Goal: Transaction & Acquisition: Book appointment/travel/reservation

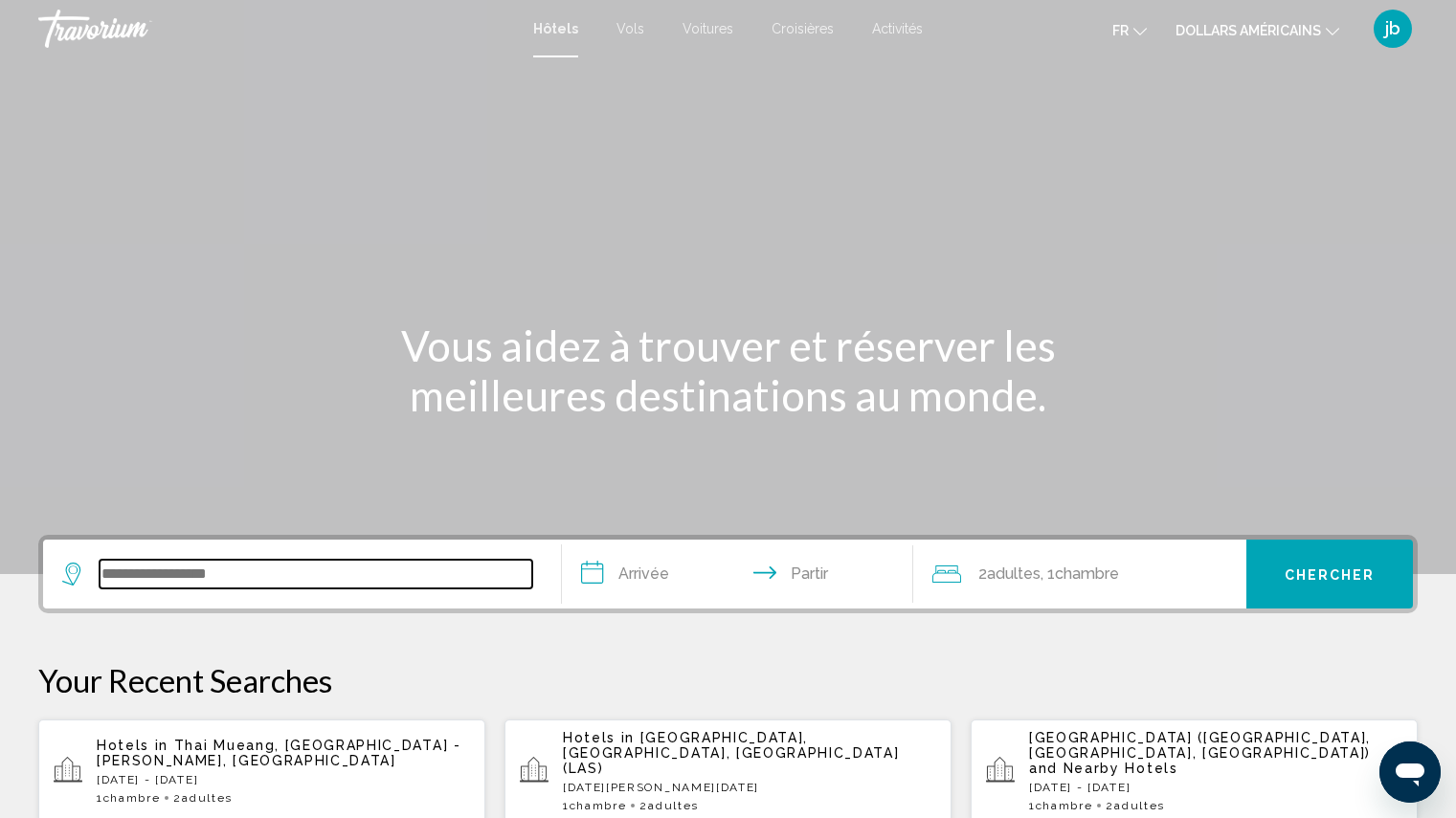
click at [189, 573] on input "Widget de recherche" at bounding box center [316, 573] width 433 height 28
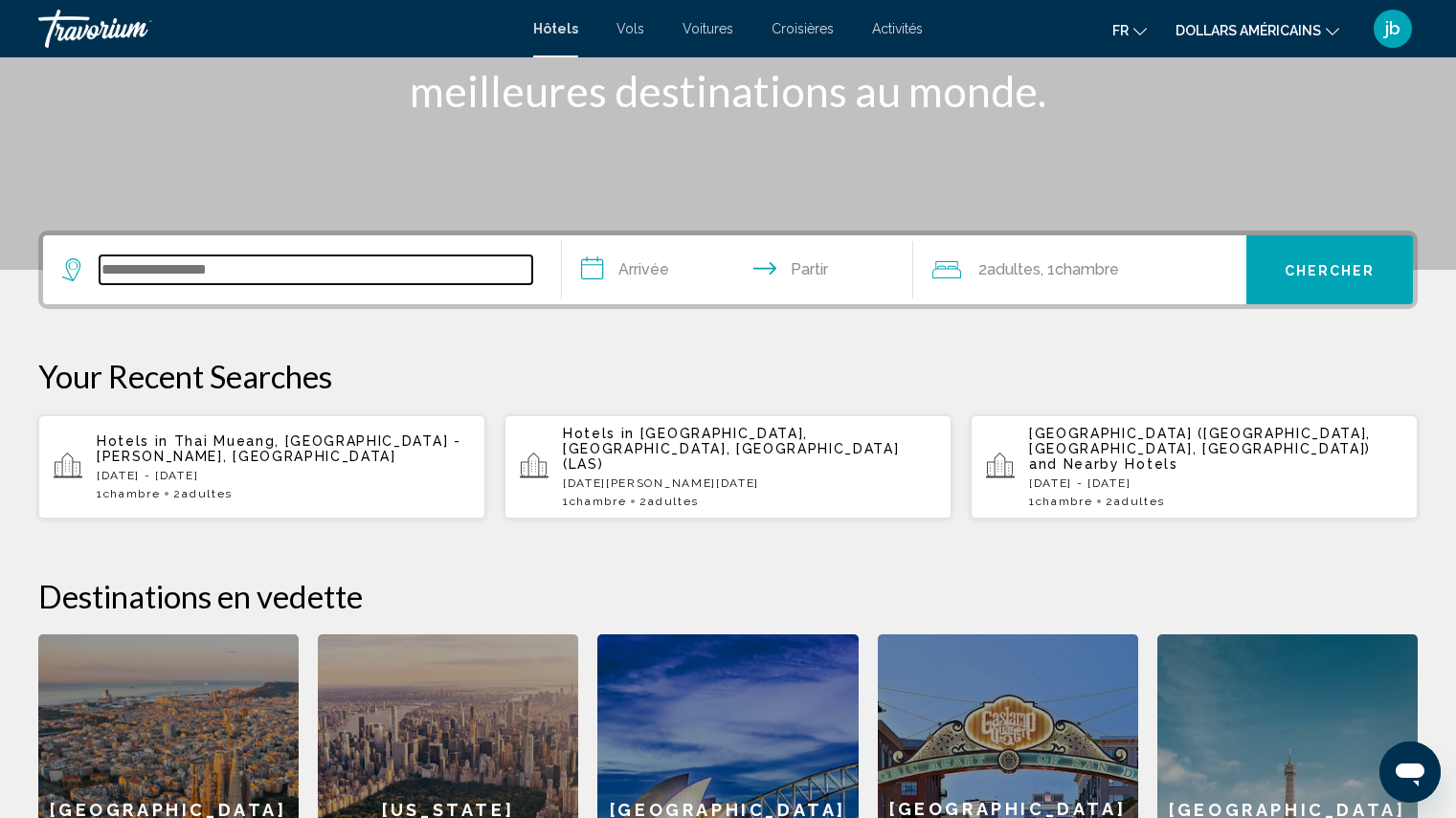
scroll to position [473, 0]
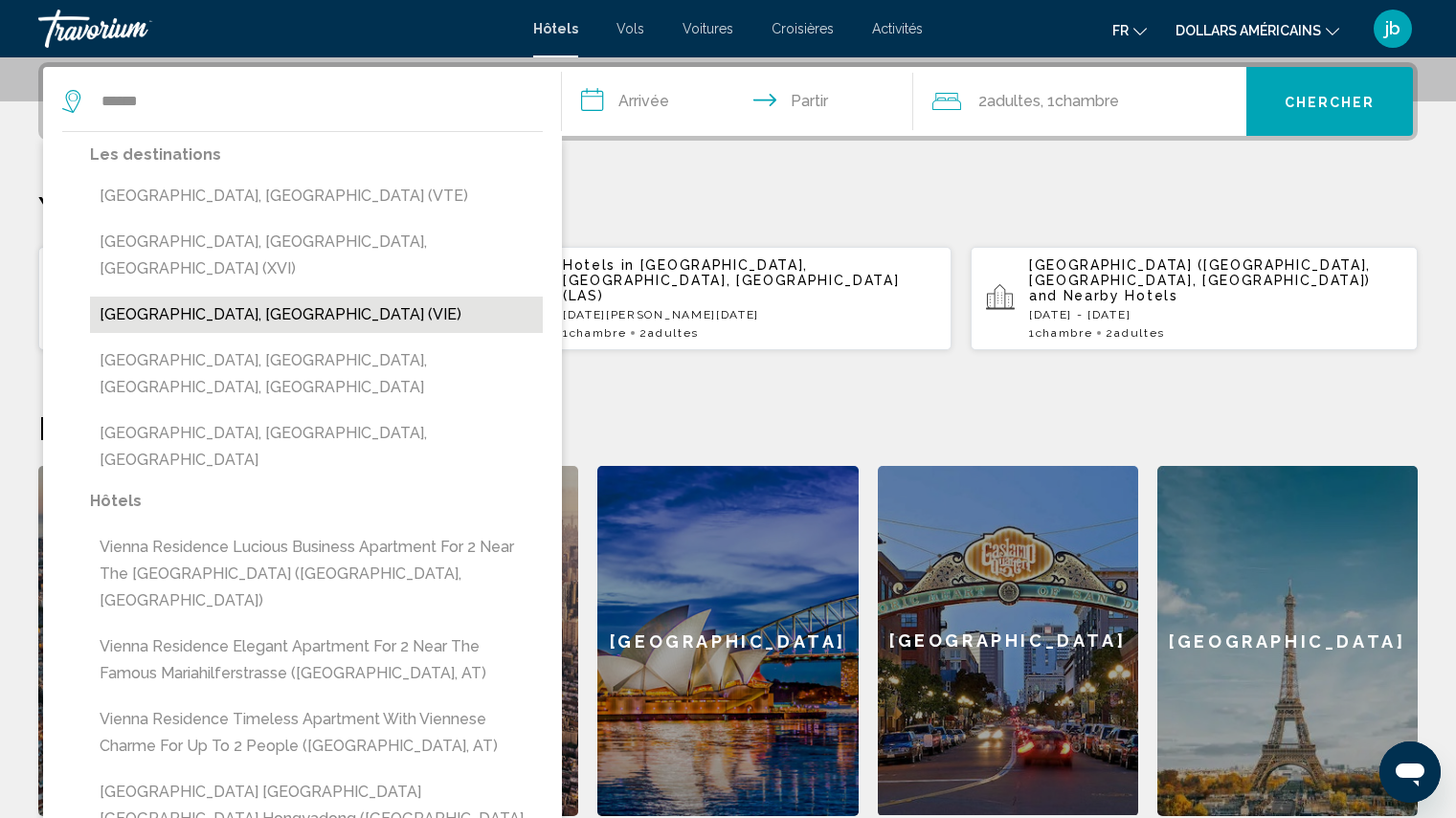
click at [213, 297] on button "[GEOGRAPHIC_DATA], [GEOGRAPHIC_DATA] (VIE)" at bounding box center [316, 314] width 453 height 36
type input "**********"
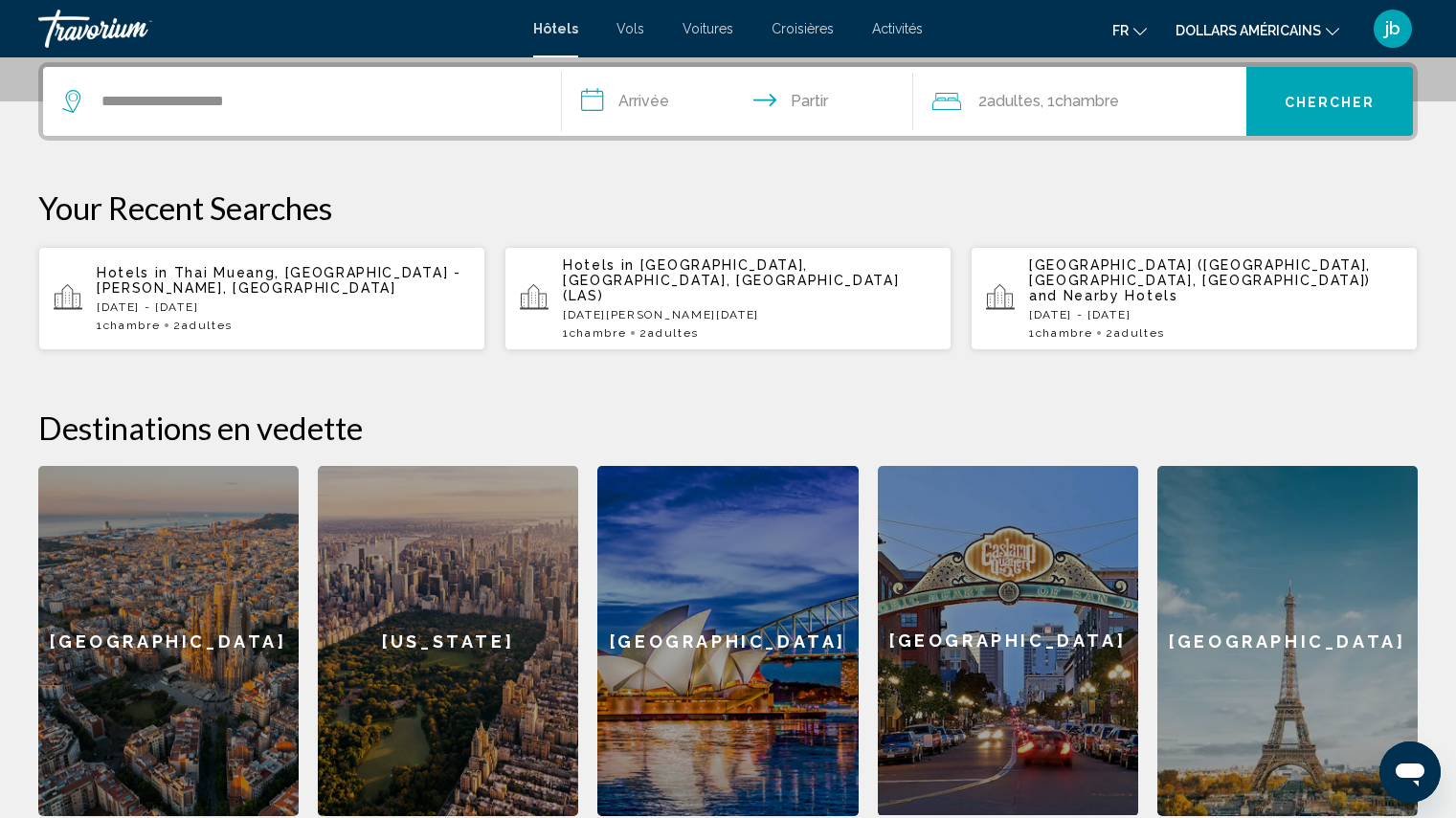
click at [651, 103] on input "**********" at bounding box center [741, 104] width 360 height 74
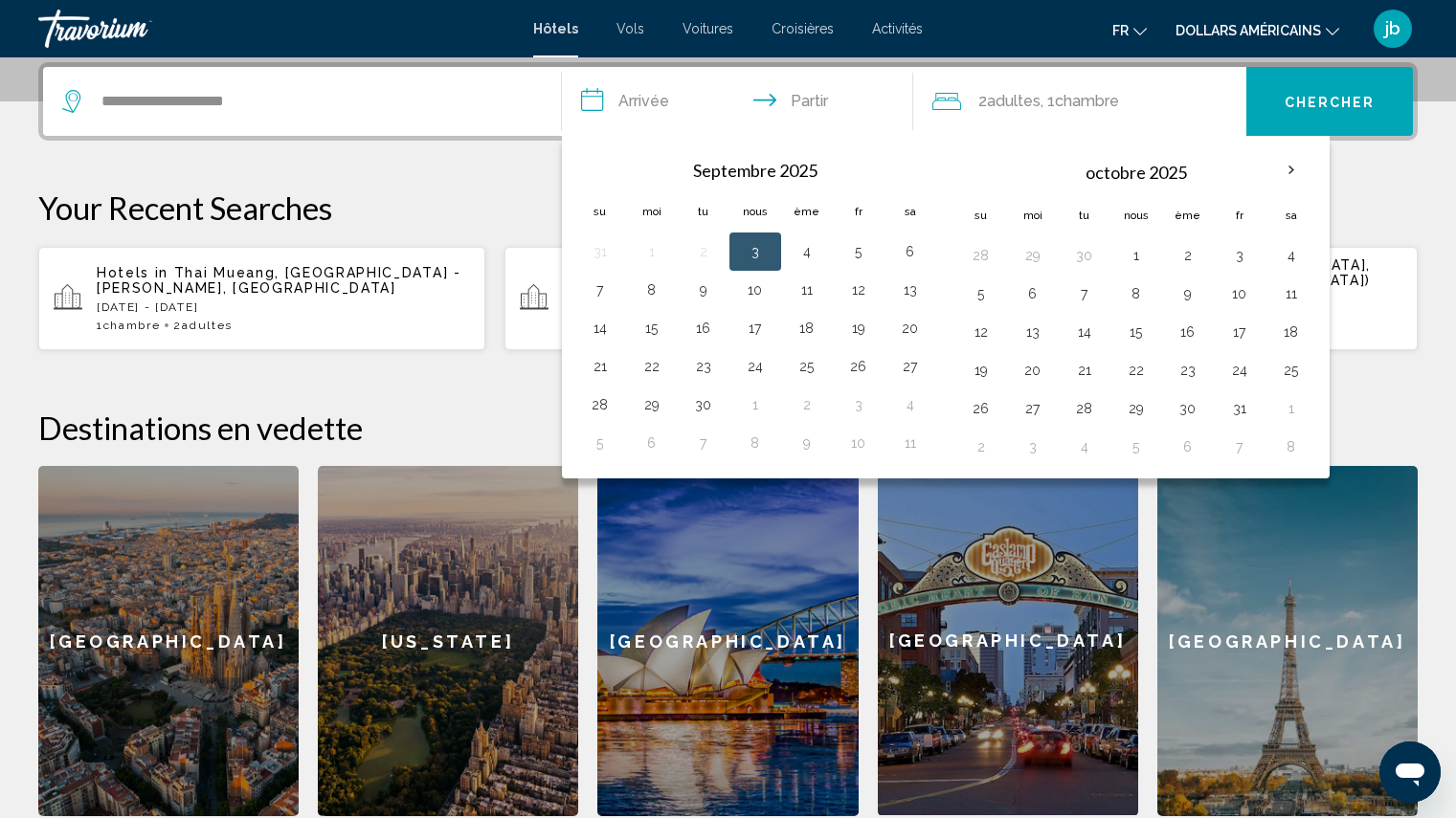
click at [755, 253] on button "3" at bounding box center [754, 251] width 30 height 26
click at [601, 297] on button "7" at bounding box center [600, 289] width 30 height 26
type input "**********"
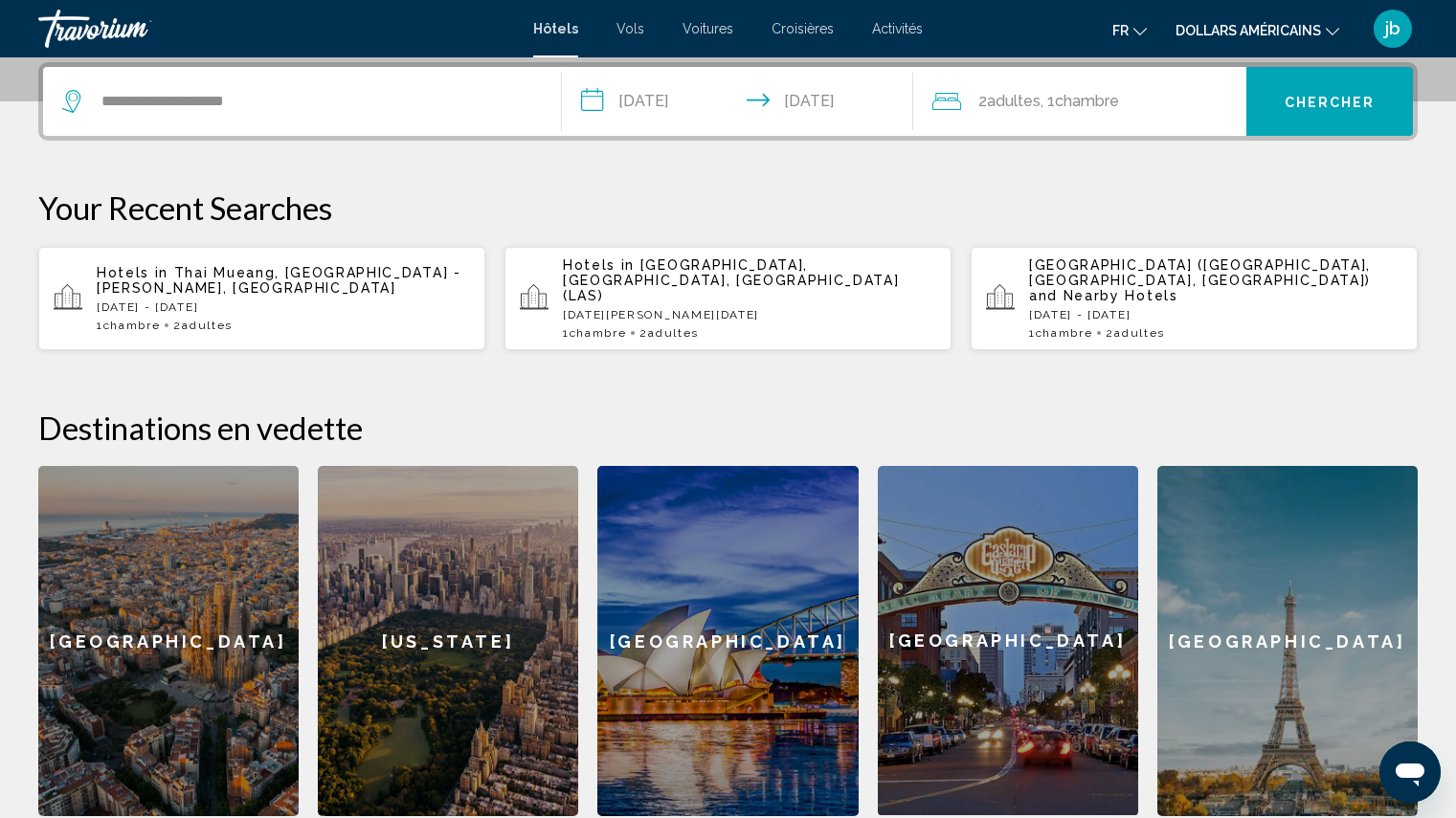
click at [1338, 106] on font "Chercher" at bounding box center [1330, 103] width 91 height 16
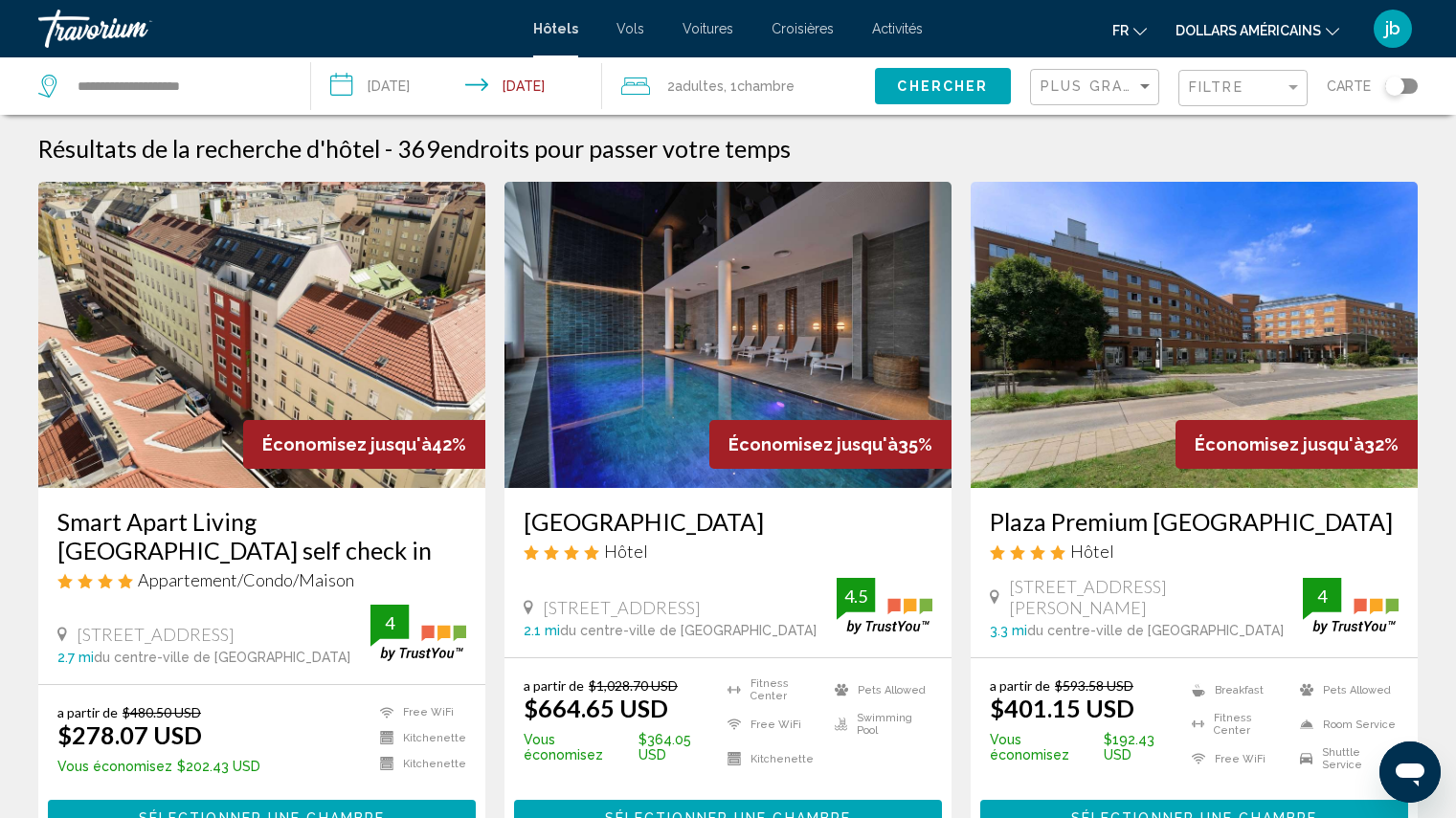
click at [556, 83] on input "**********" at bounding box center [461, 89] width 300 height 63
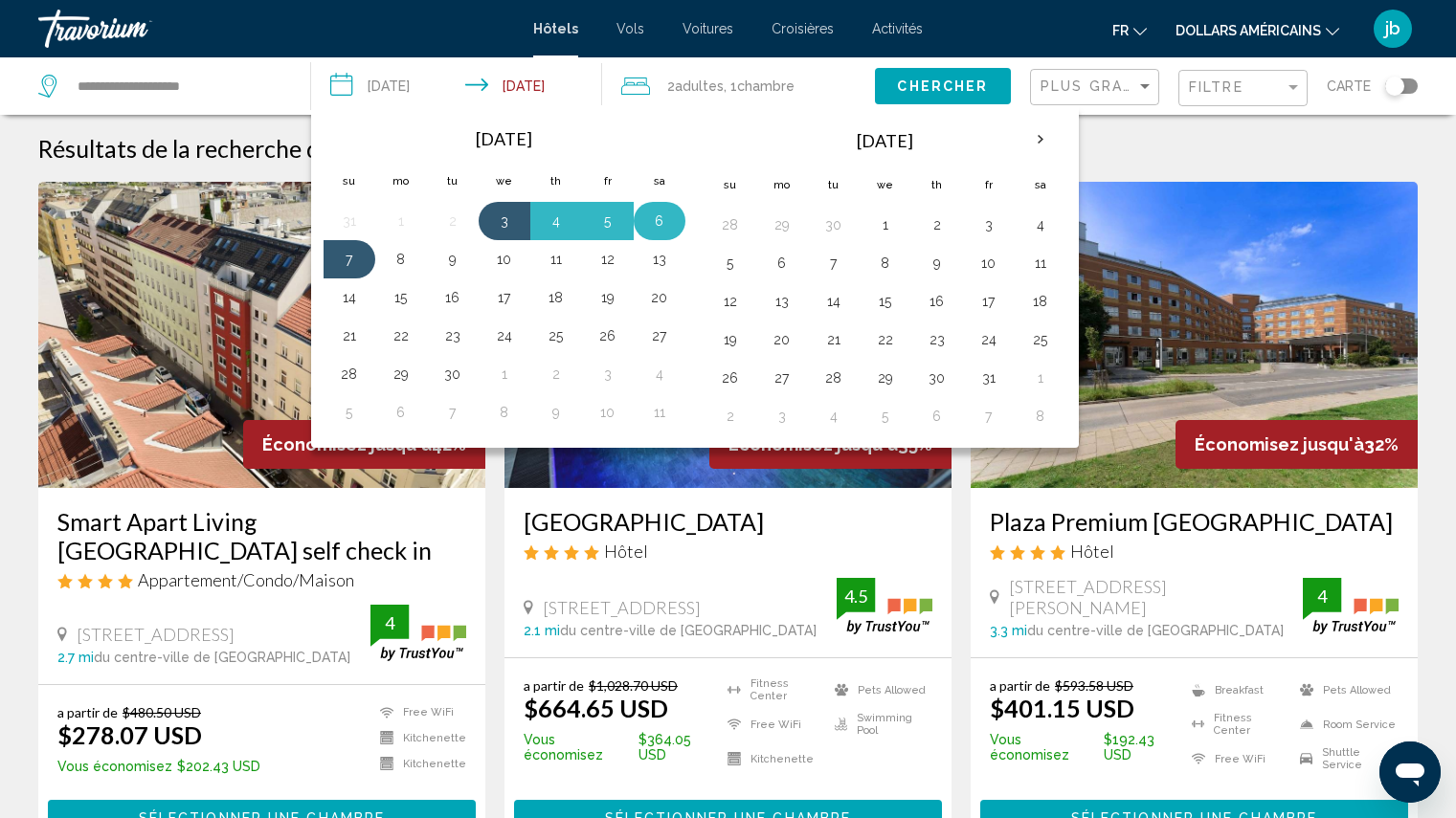
click at [660, 227] on button "6" at bounding box center [658, 220] width 30 height 26
click at [658, 222] on button "6" at bounding box center [658, 220] width 30 height 26
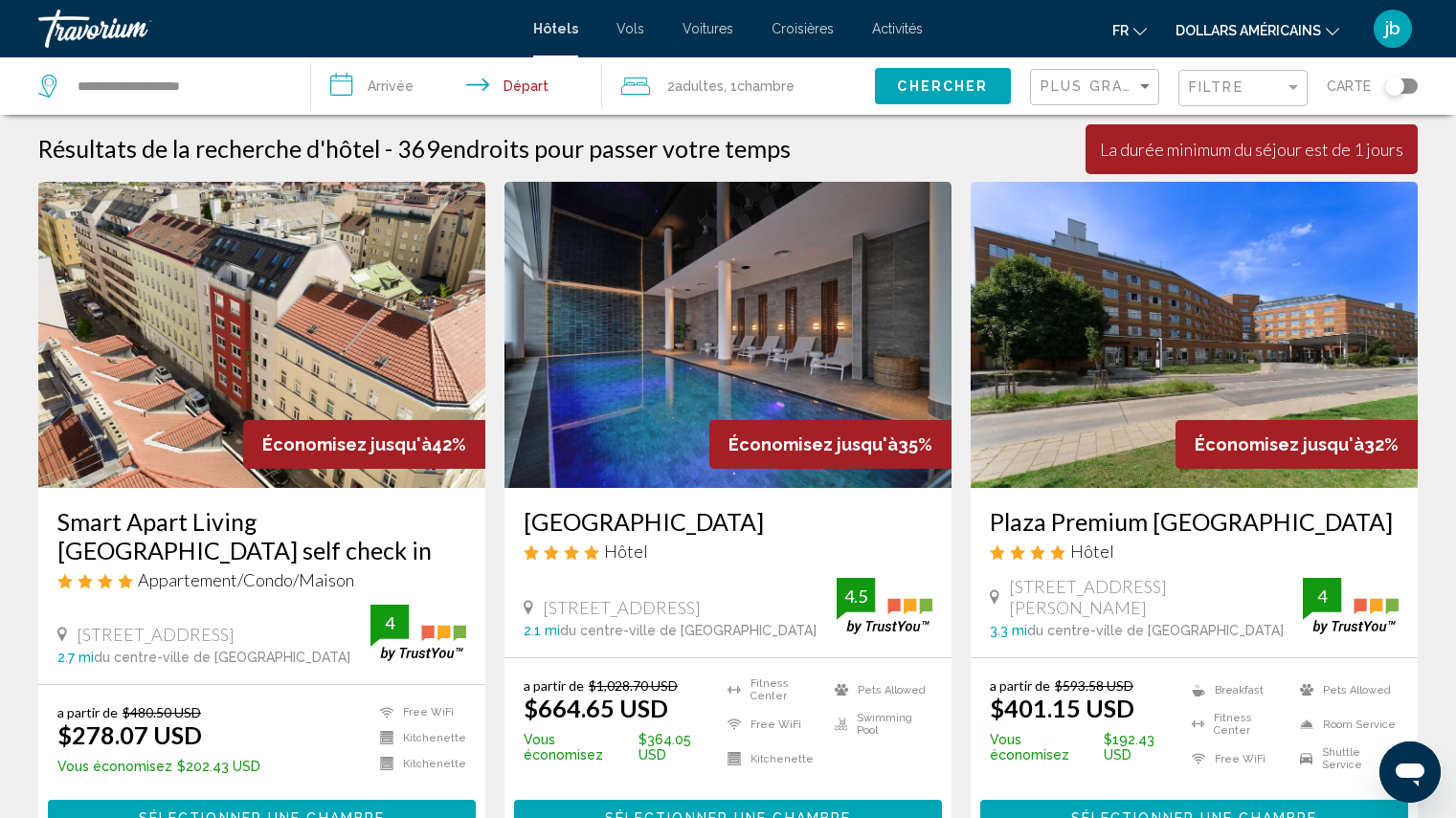
click at [376, 87] on input "**********" at bounding box center [461, 89] width 300 height 63
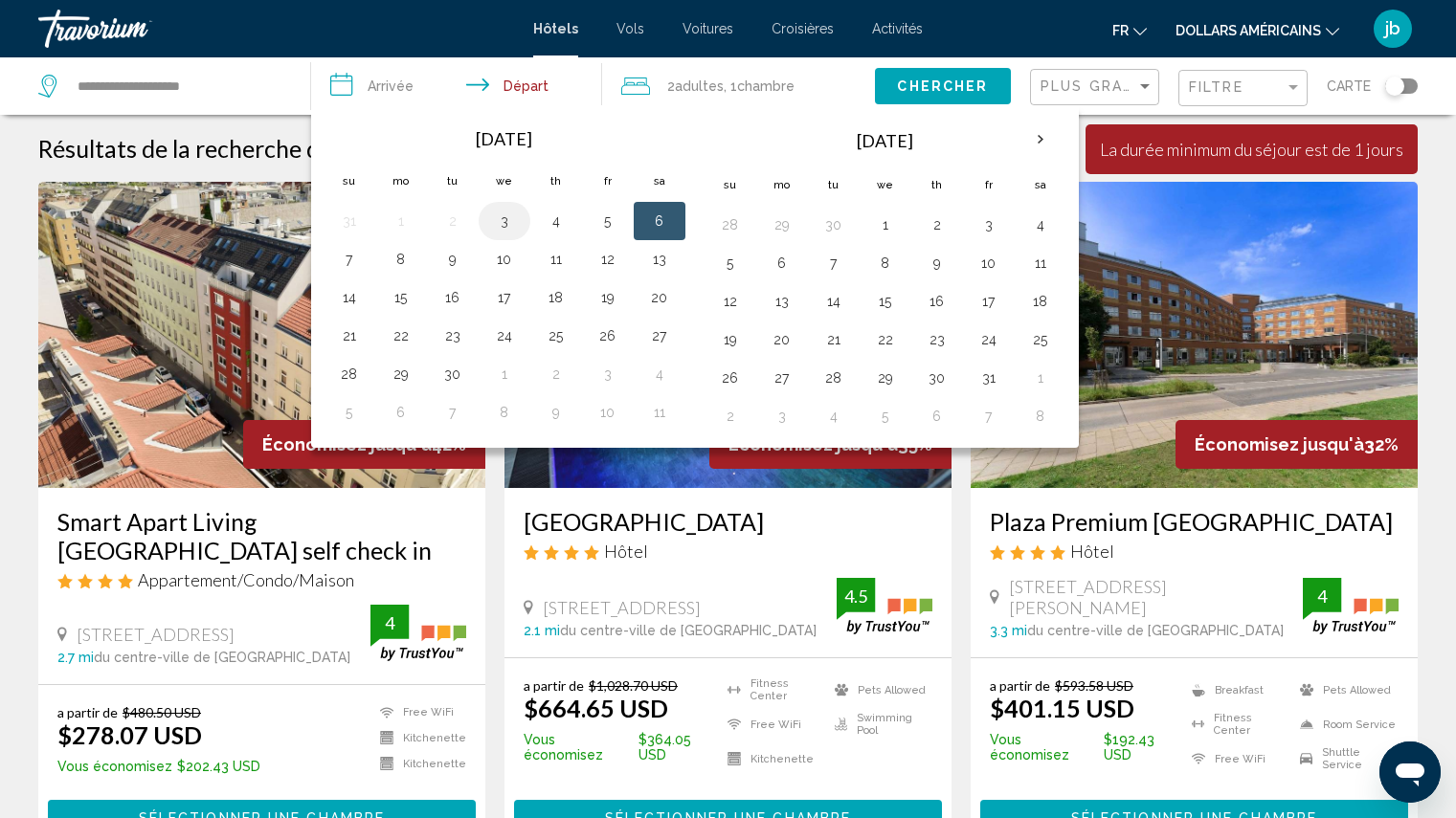
click at [503, 226] on button "3" at bounding box center [504, 220] width 30 height 26
click at [661, 223] on button "6" at bounding box center [658, 220] width 30 height 26
type input "**********"
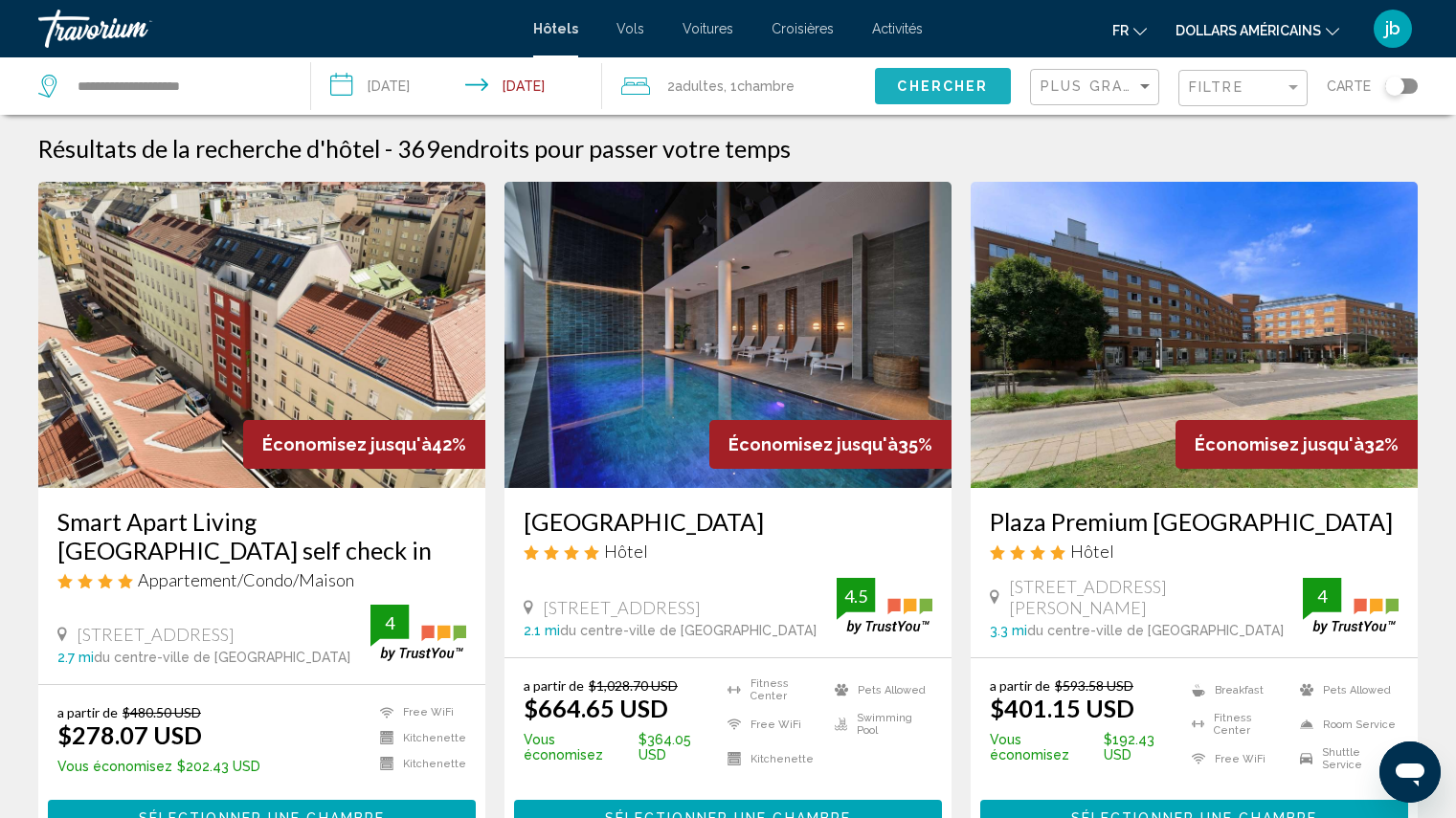
click at [958, 89] on span "Chercher" at bounding box center [942, 87] width 91 height 16
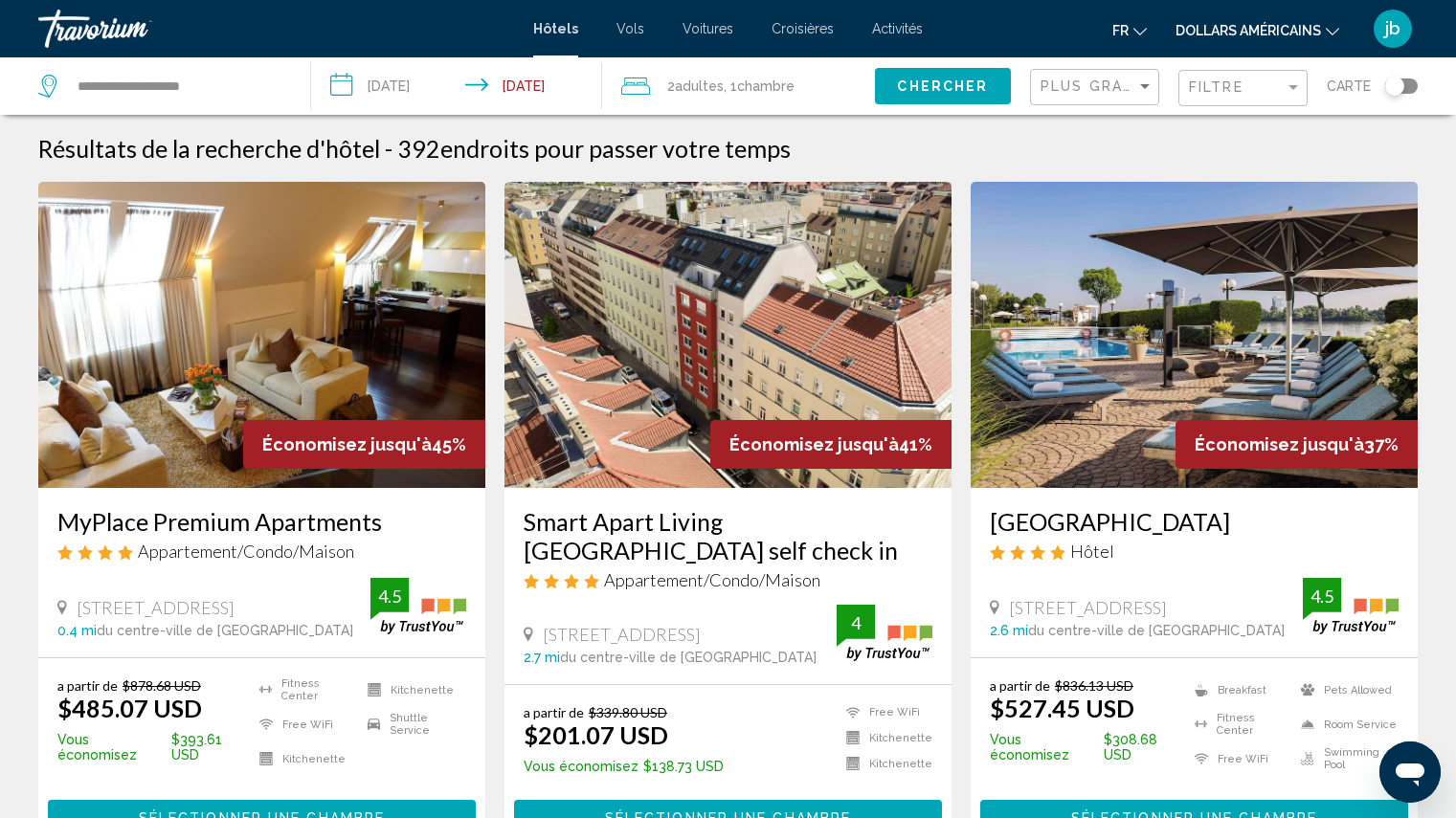
click at [1243, 31] on font "dollars américains" at bounding box center [1248, 30] width 145 height 16
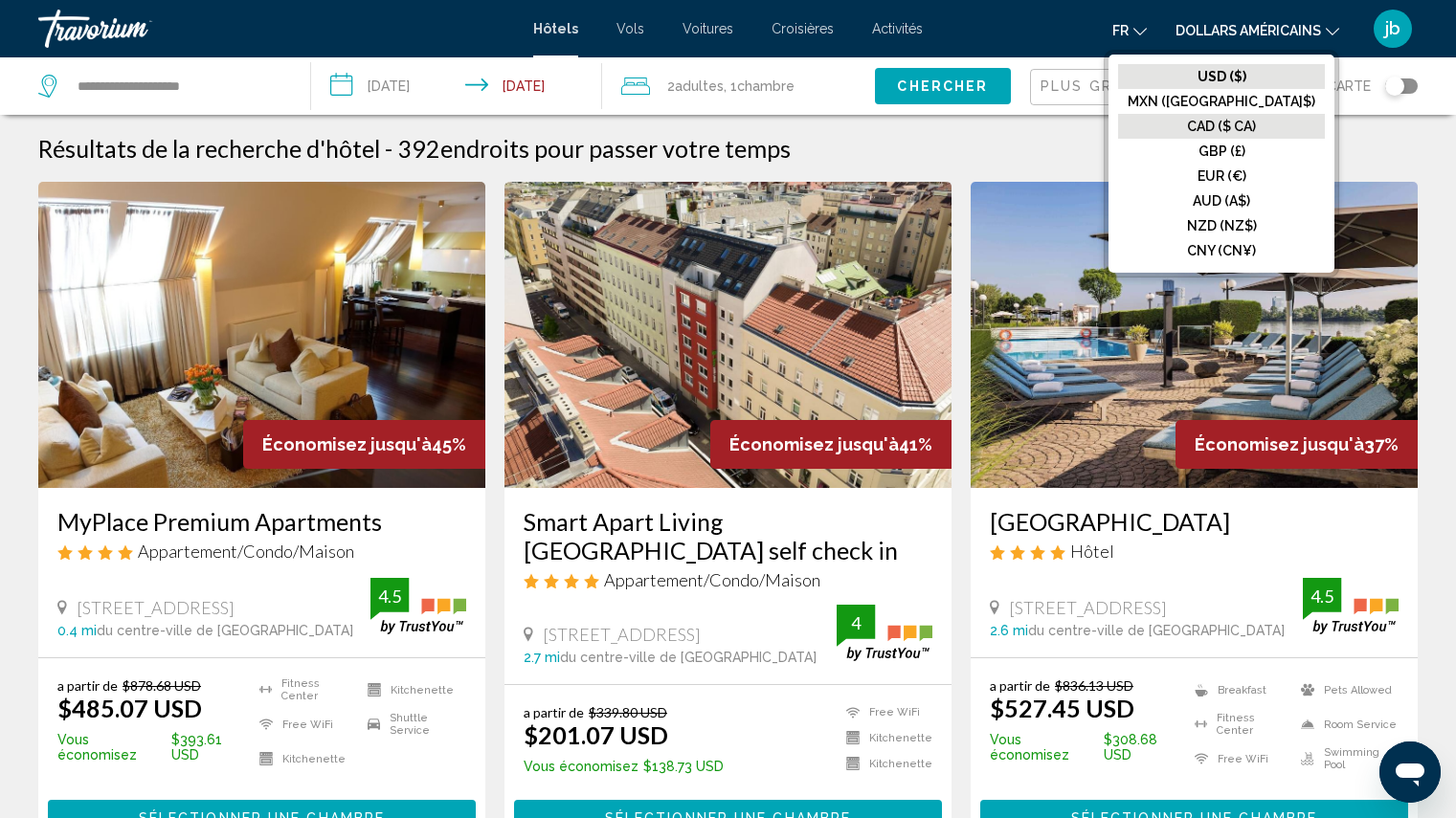
click at [1243, 126] on font "CAD ($ CA)" at bounding box center [1221, 126] width 69 height 16
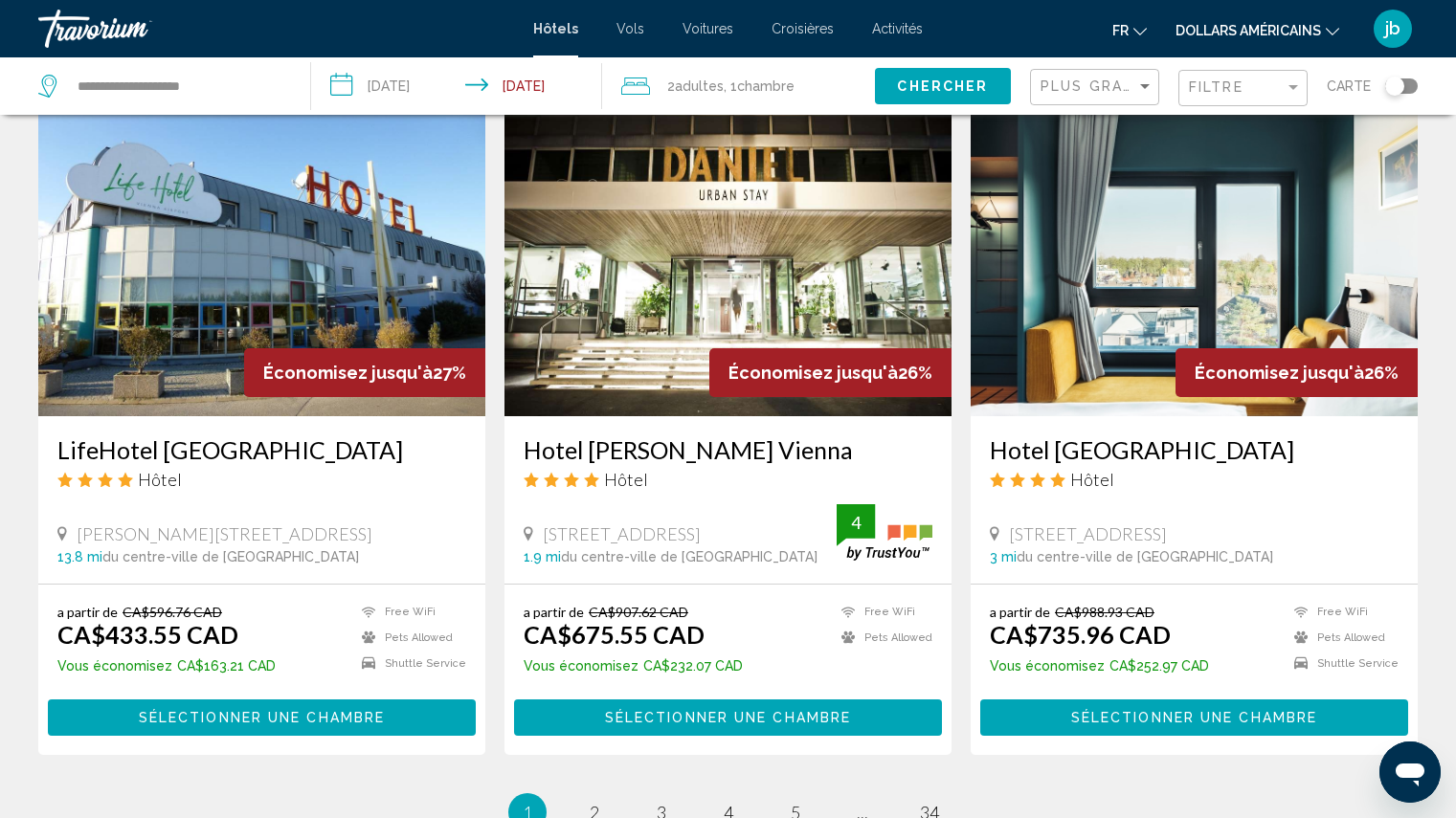
scroll to position [2323, 0]
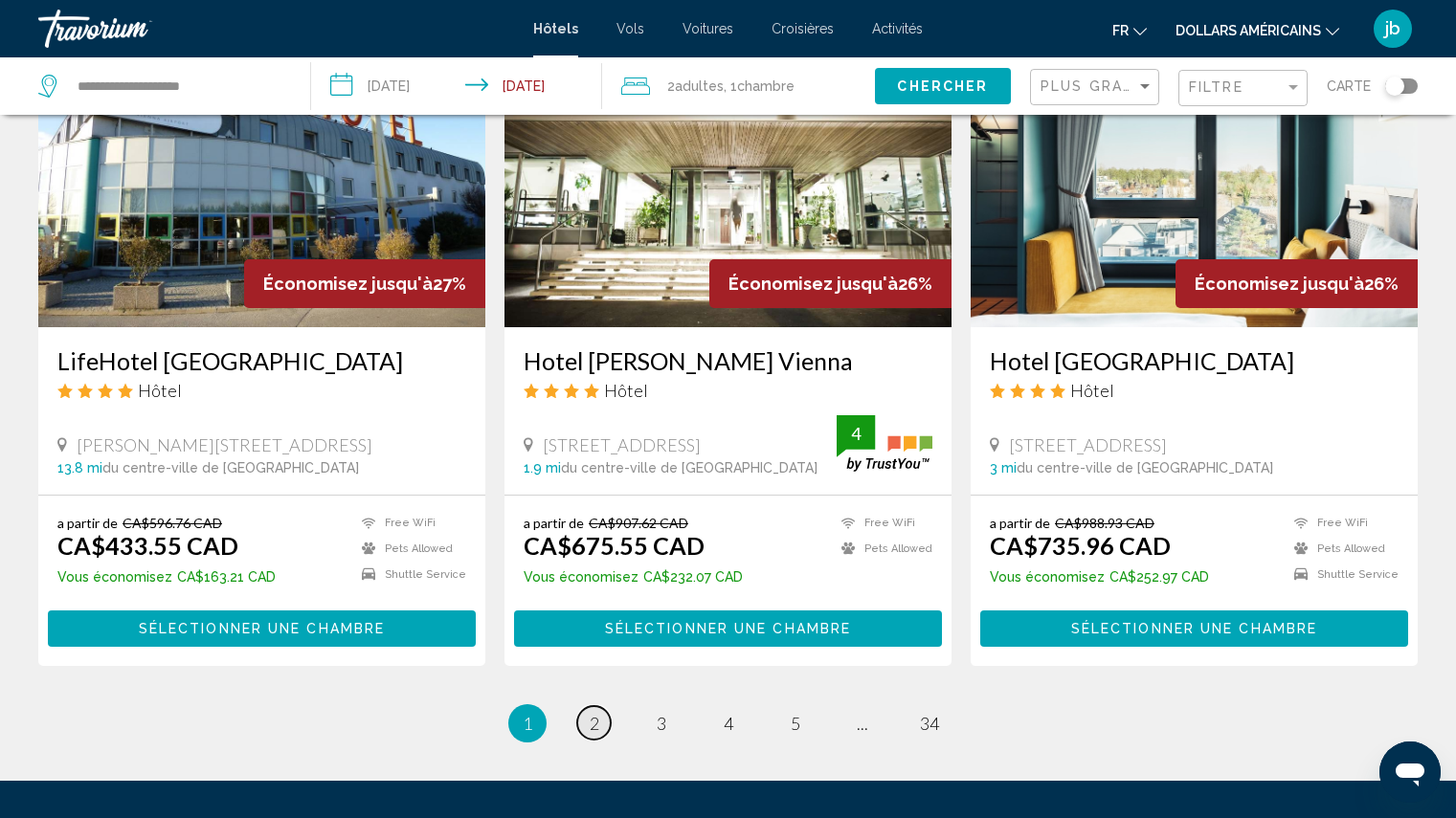
click at [595, 724] on span "2" at bounding box center [595, 723] width 10 height 21
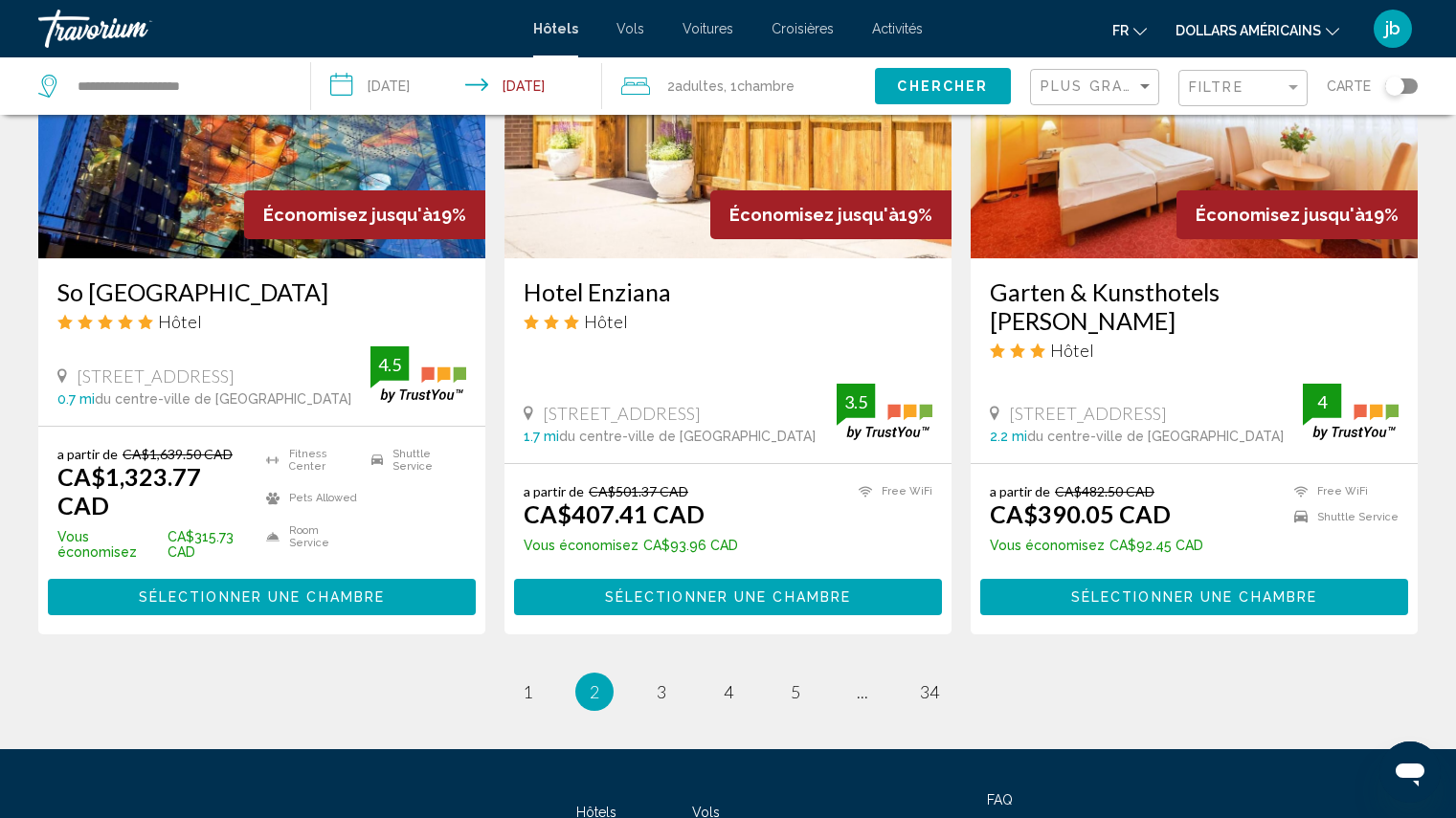
scroll to position [2497, 0]
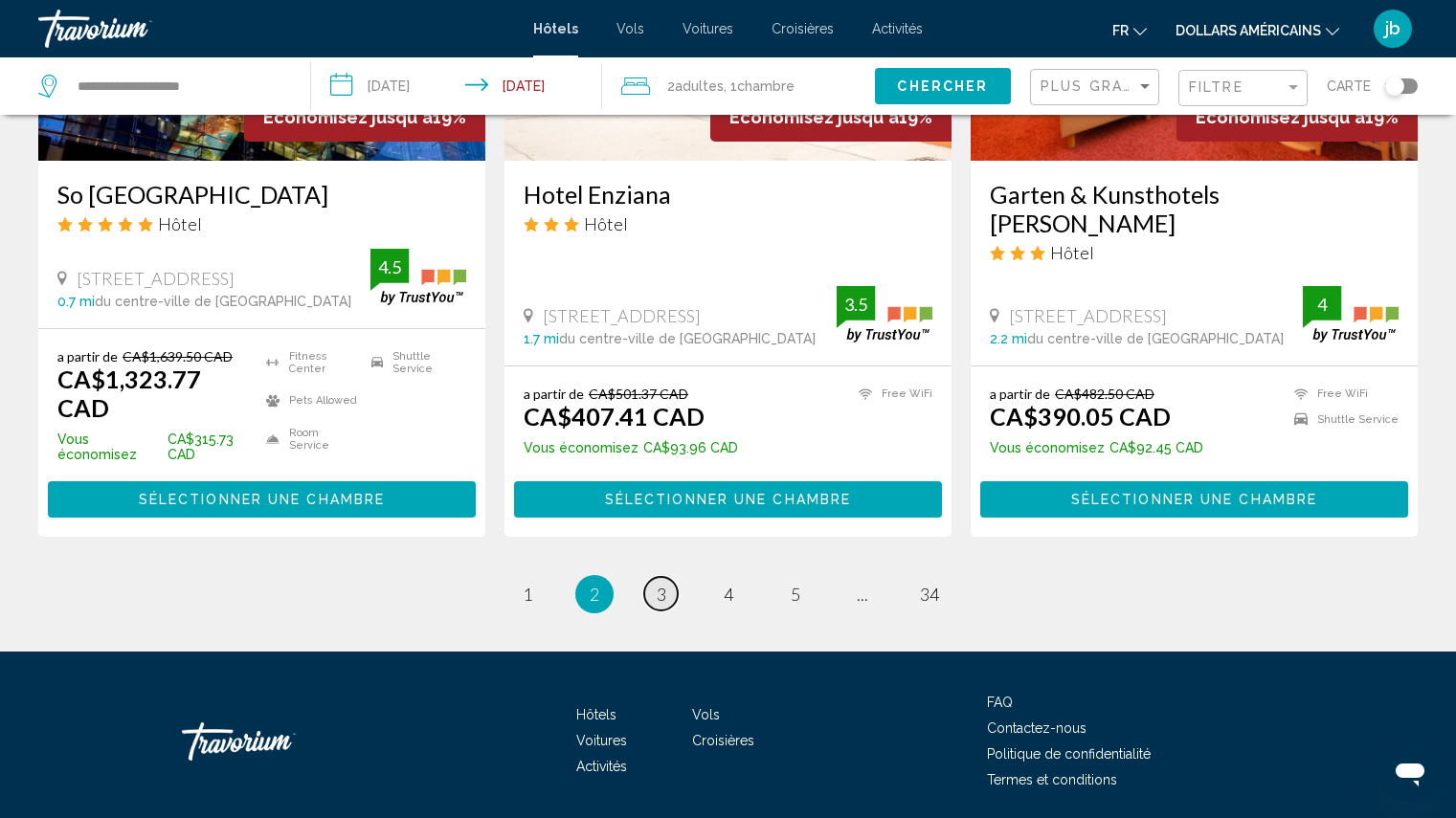
click at [662, 584] on span "3" at bounding box center [661, 594] width 10 height 21
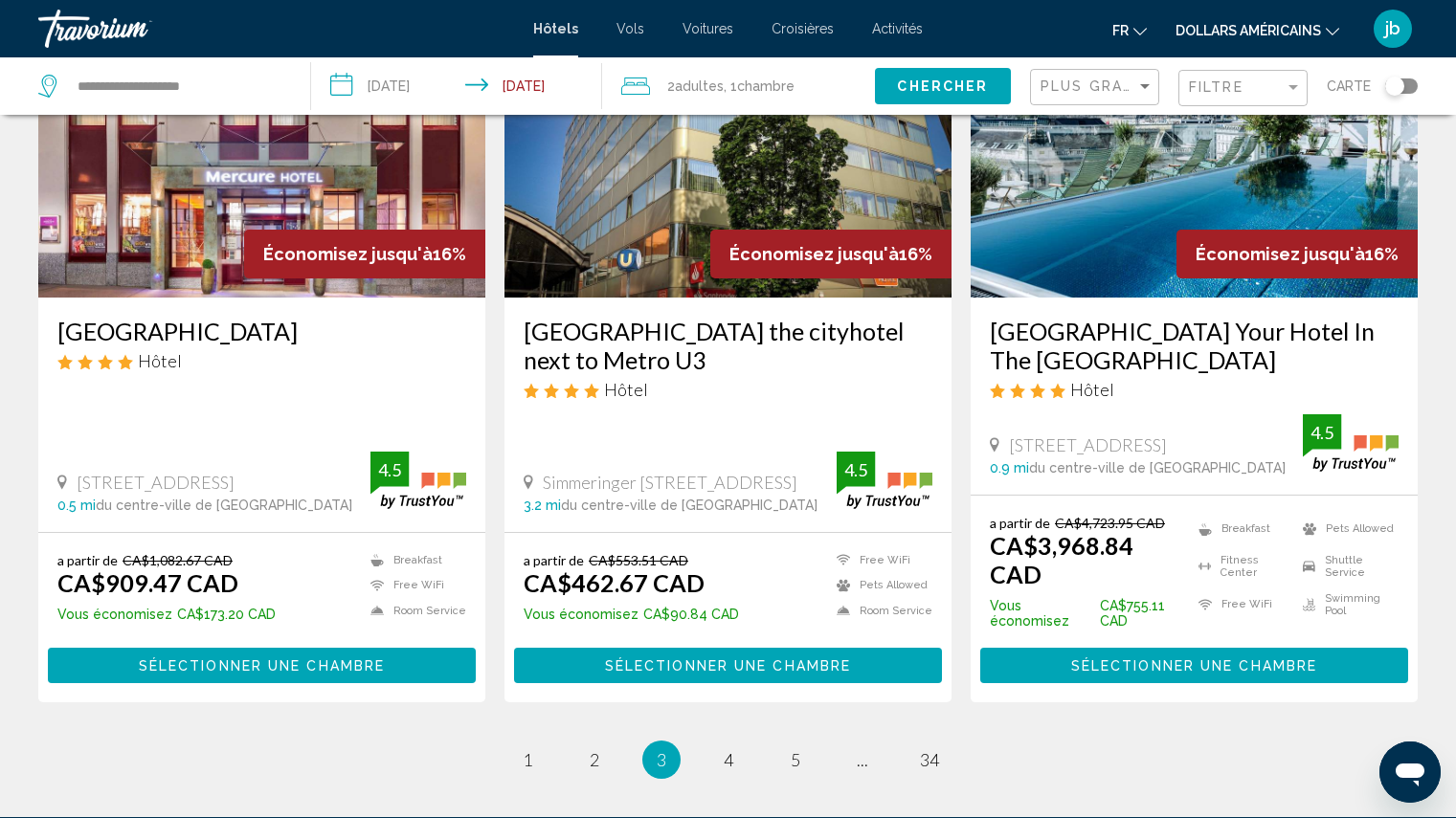
scroll to position [2502, 0]
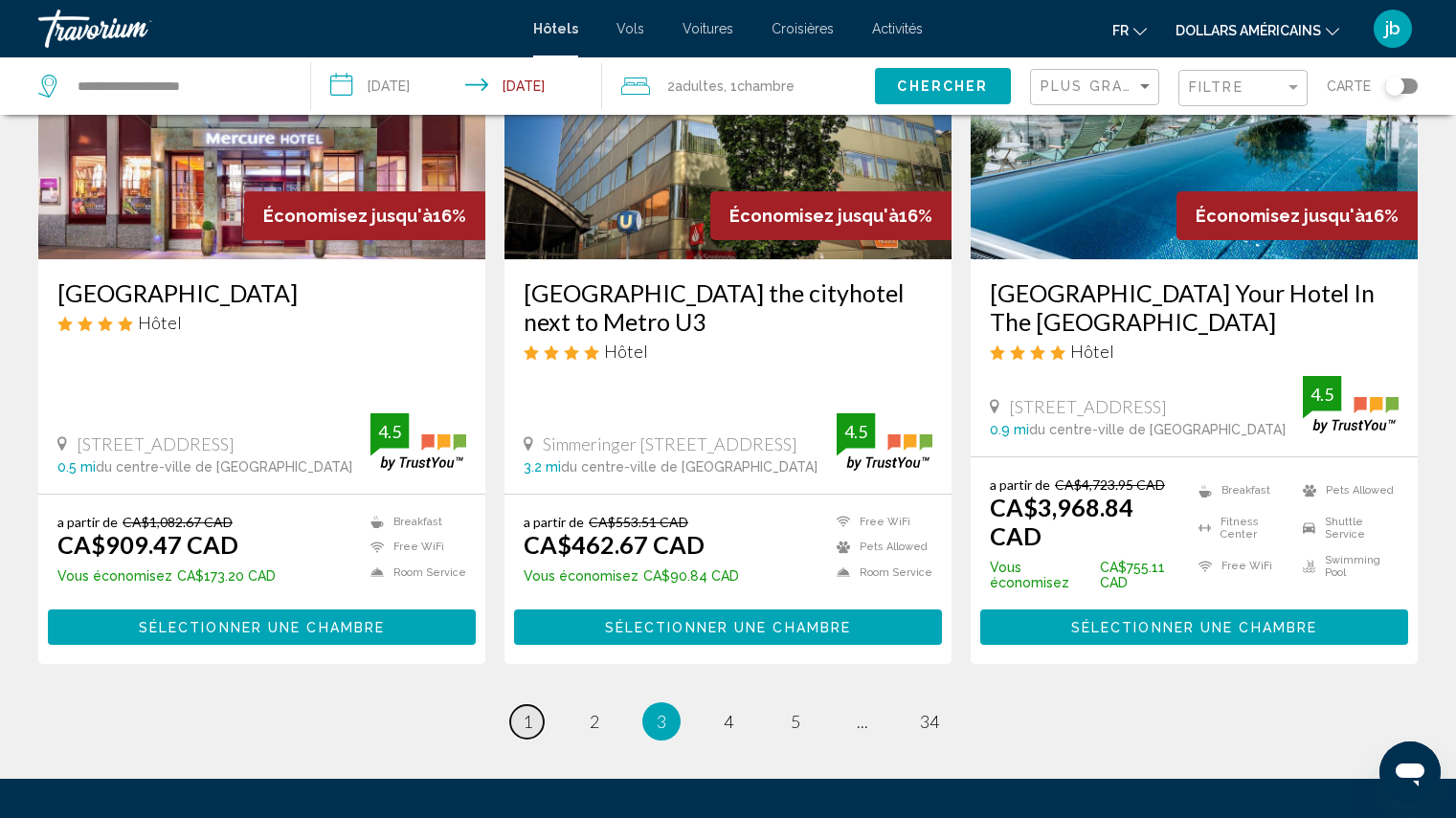
click at [527, 711] on span "1" at bounding box center [527, 721] width 10 height 21
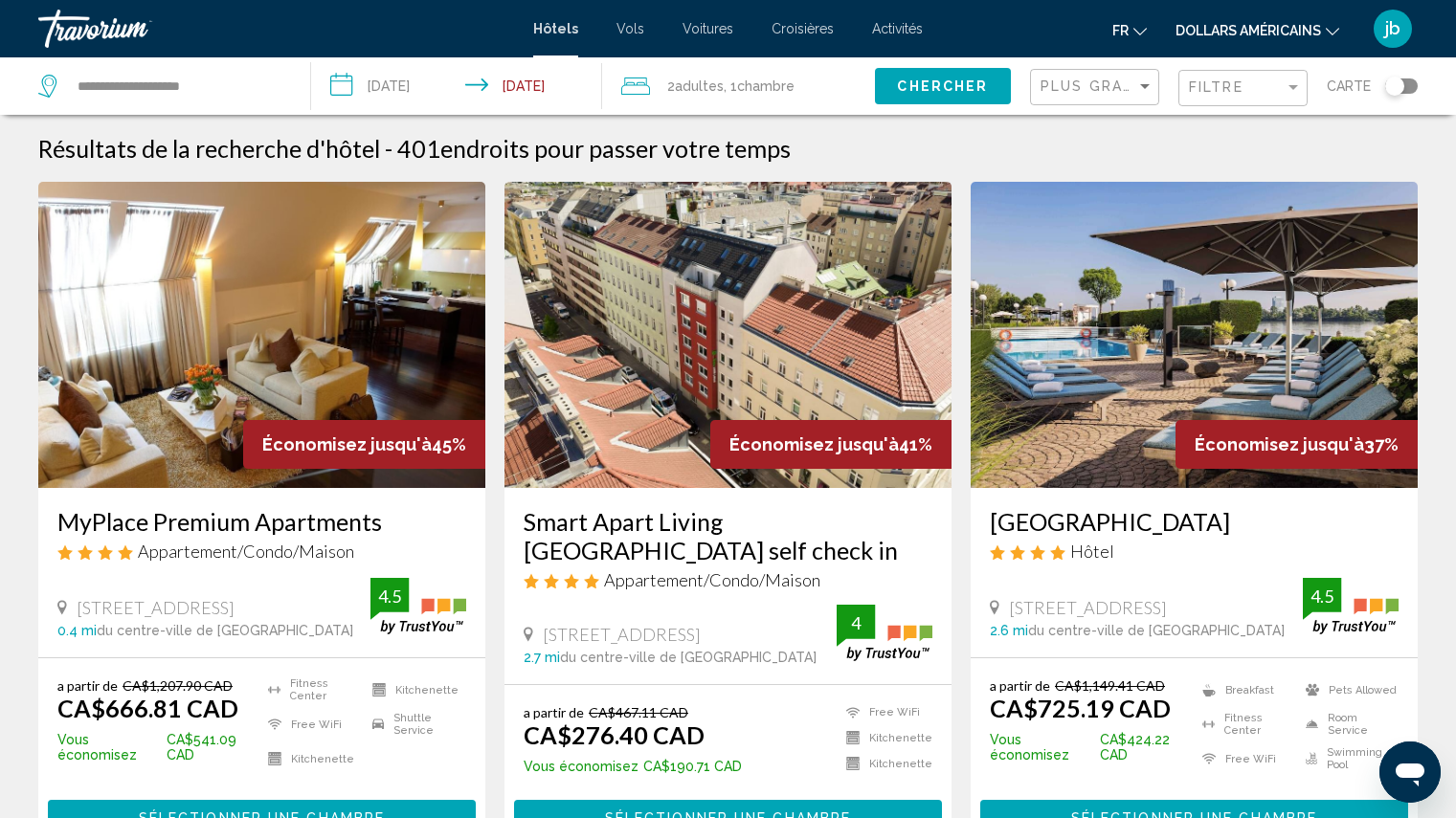
click at [329, 372] on img "Contenu principal" at bounding box center [262, 335] width 447 height 307
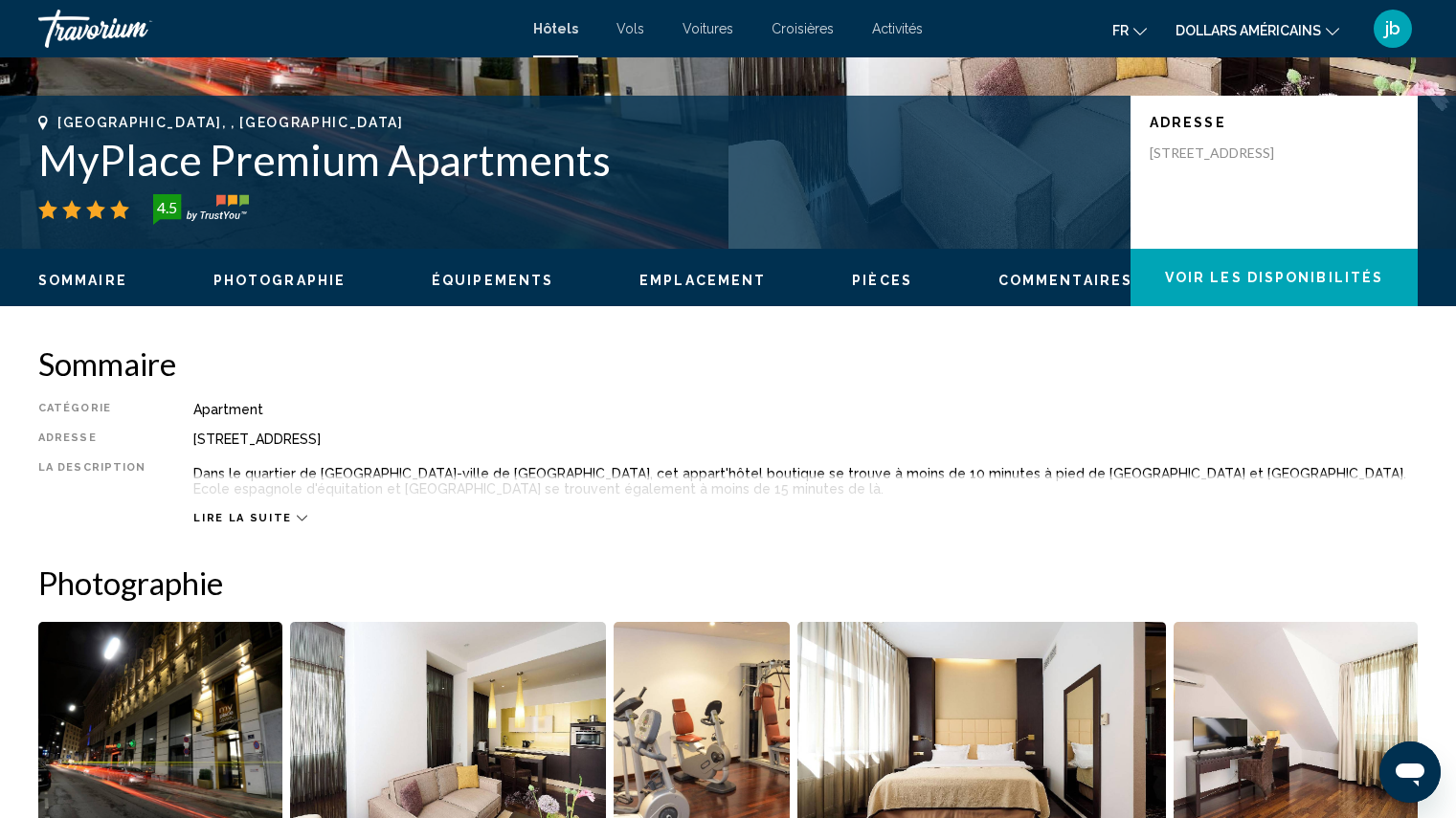
scroll to position [410, 0]
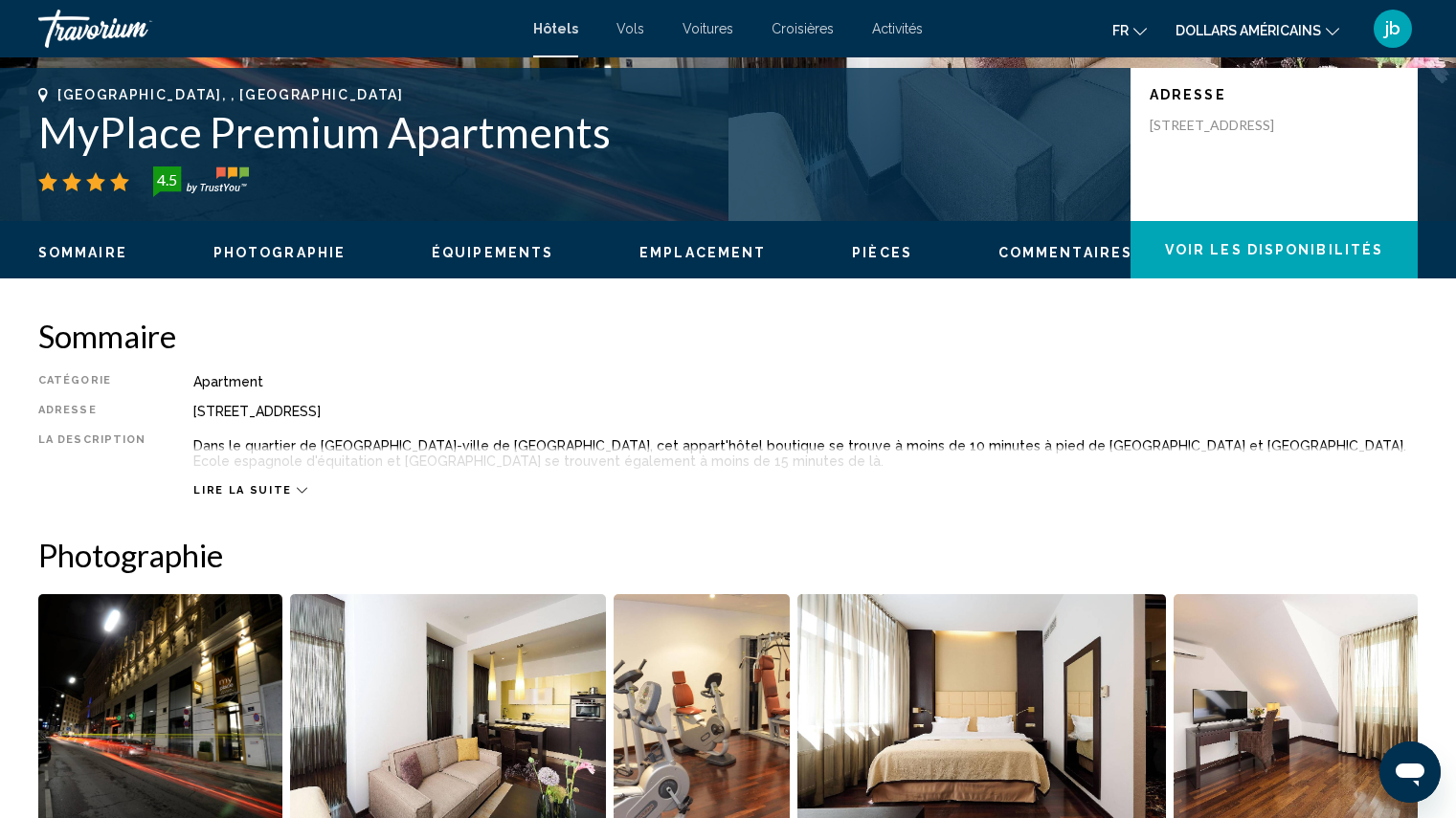
click at [230, 493] on span "Lire la suite" at bounding box center [242, 490] width 98 height 13
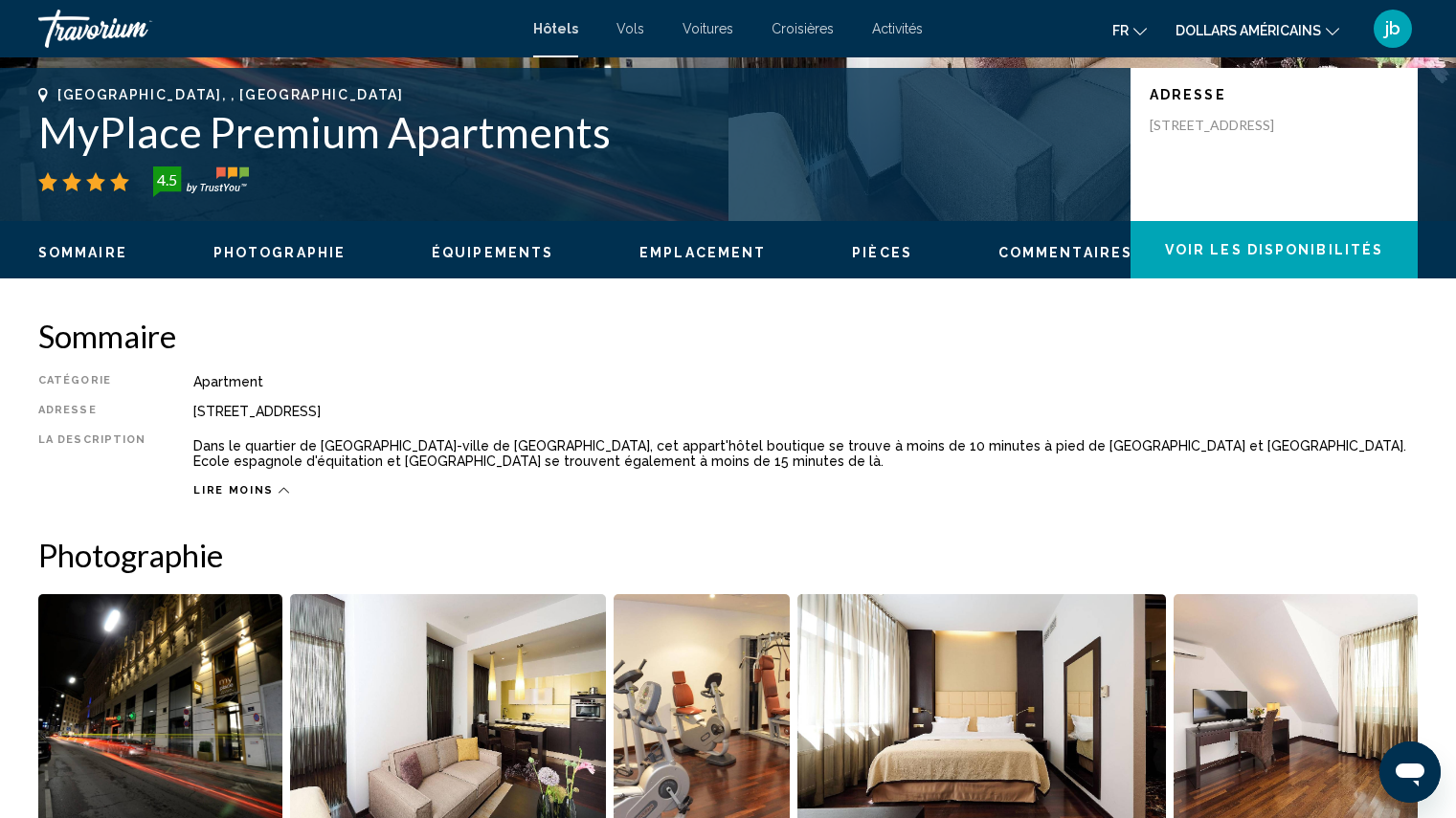
click at [279, 489] on div "Lire moins" at bounding box center [804, 486] width 1224 height 24
click at [278, 490] on icon "Contenu principal" at bounding box center [283, 490] width 11 height 11
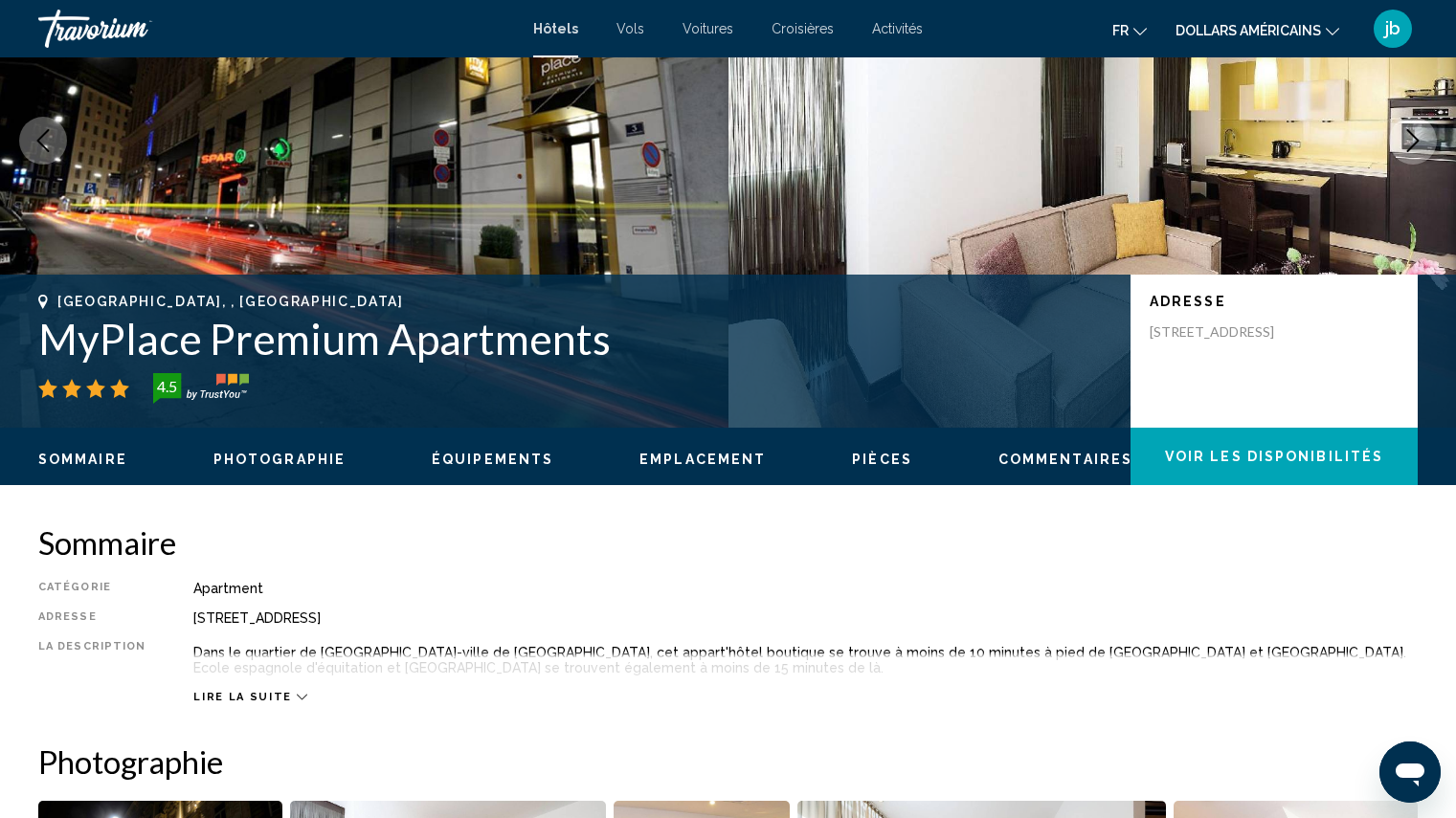
click at [222, 693] on span "Lire la suite" at bounding box center [242, 697] width 98 height 13
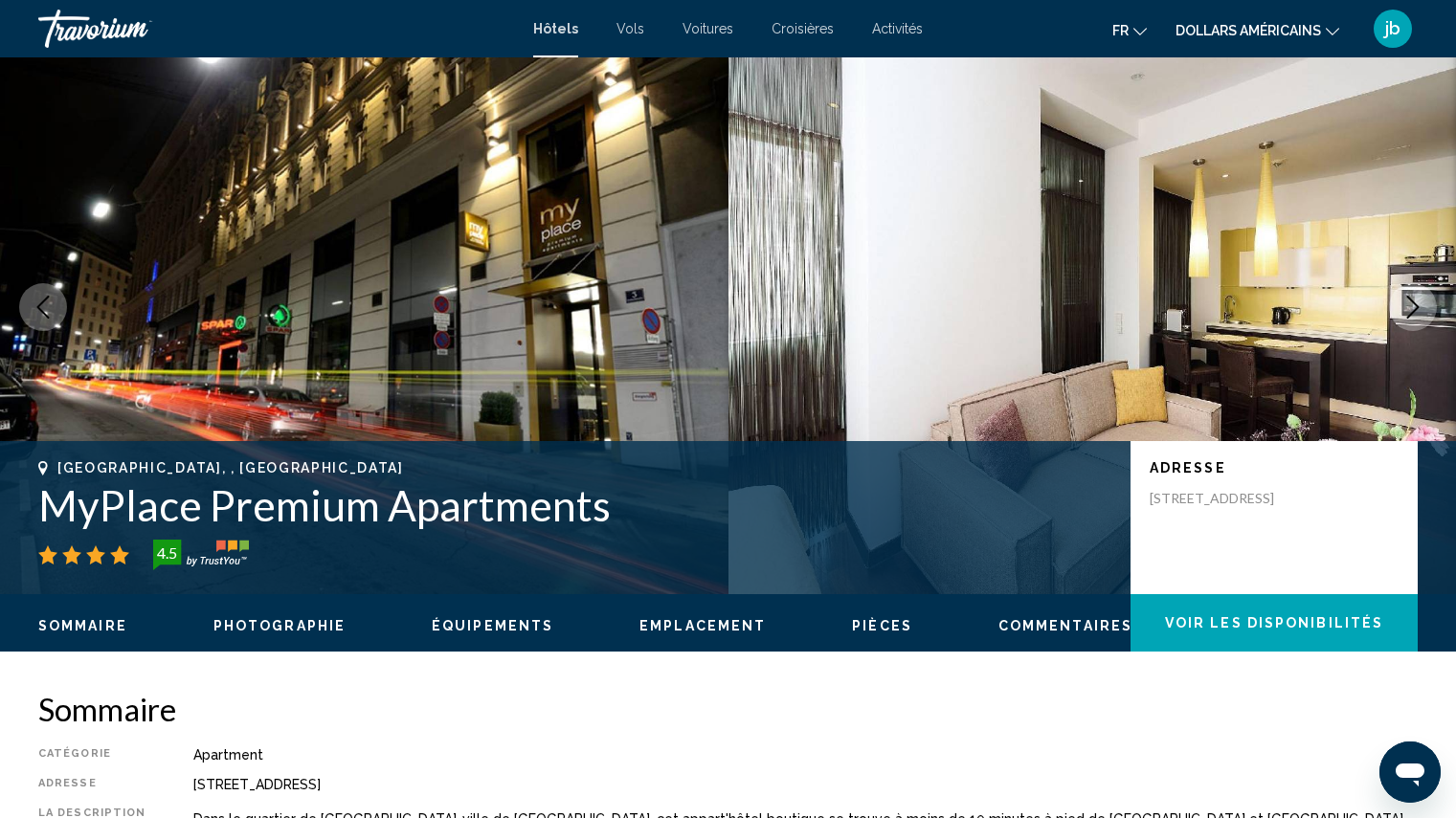
scroll to position [0, 0]
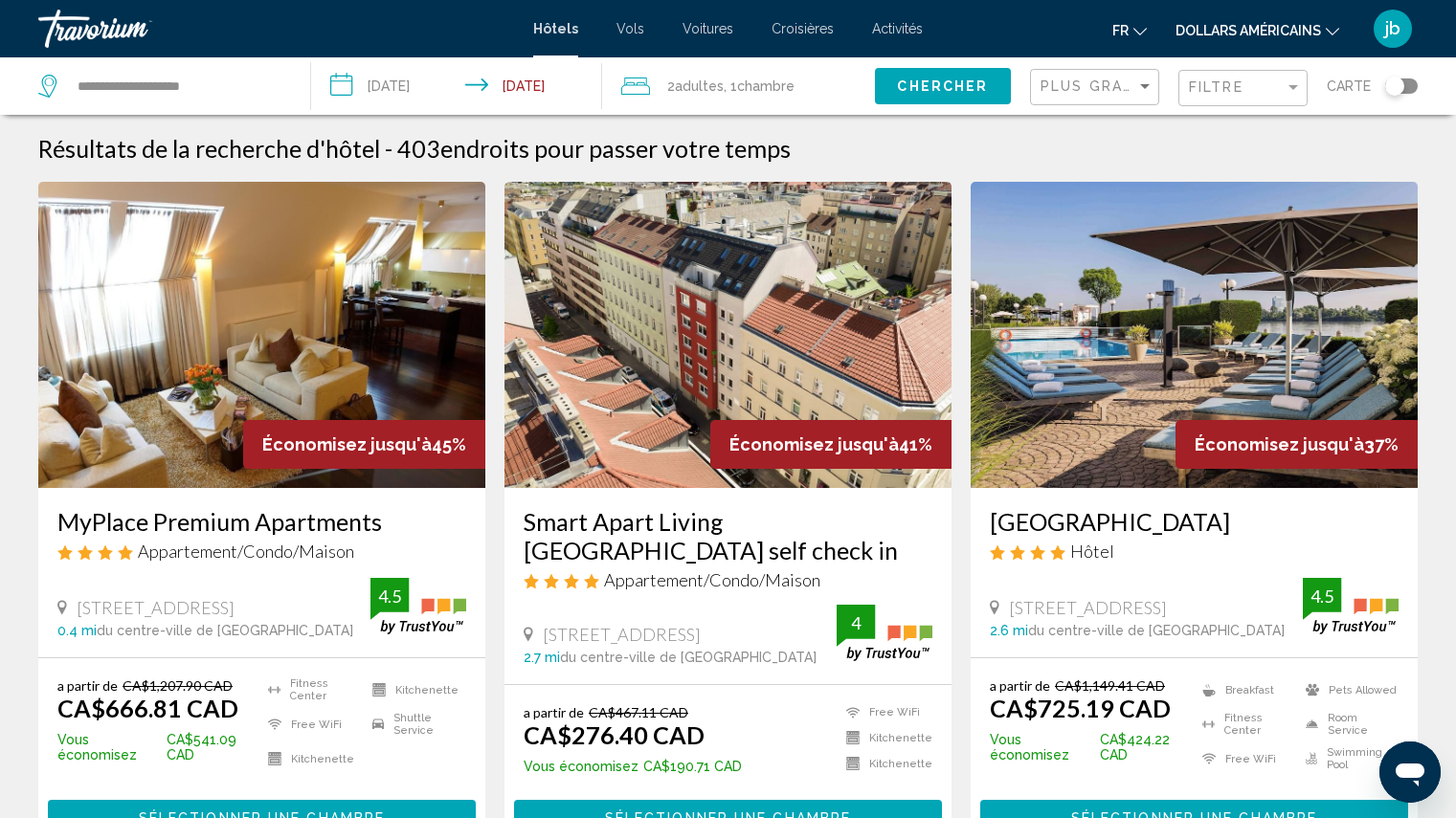
click at [1201, 385] on img "Contenu principal" at bounding box center [1194, 335] width 447 height 307
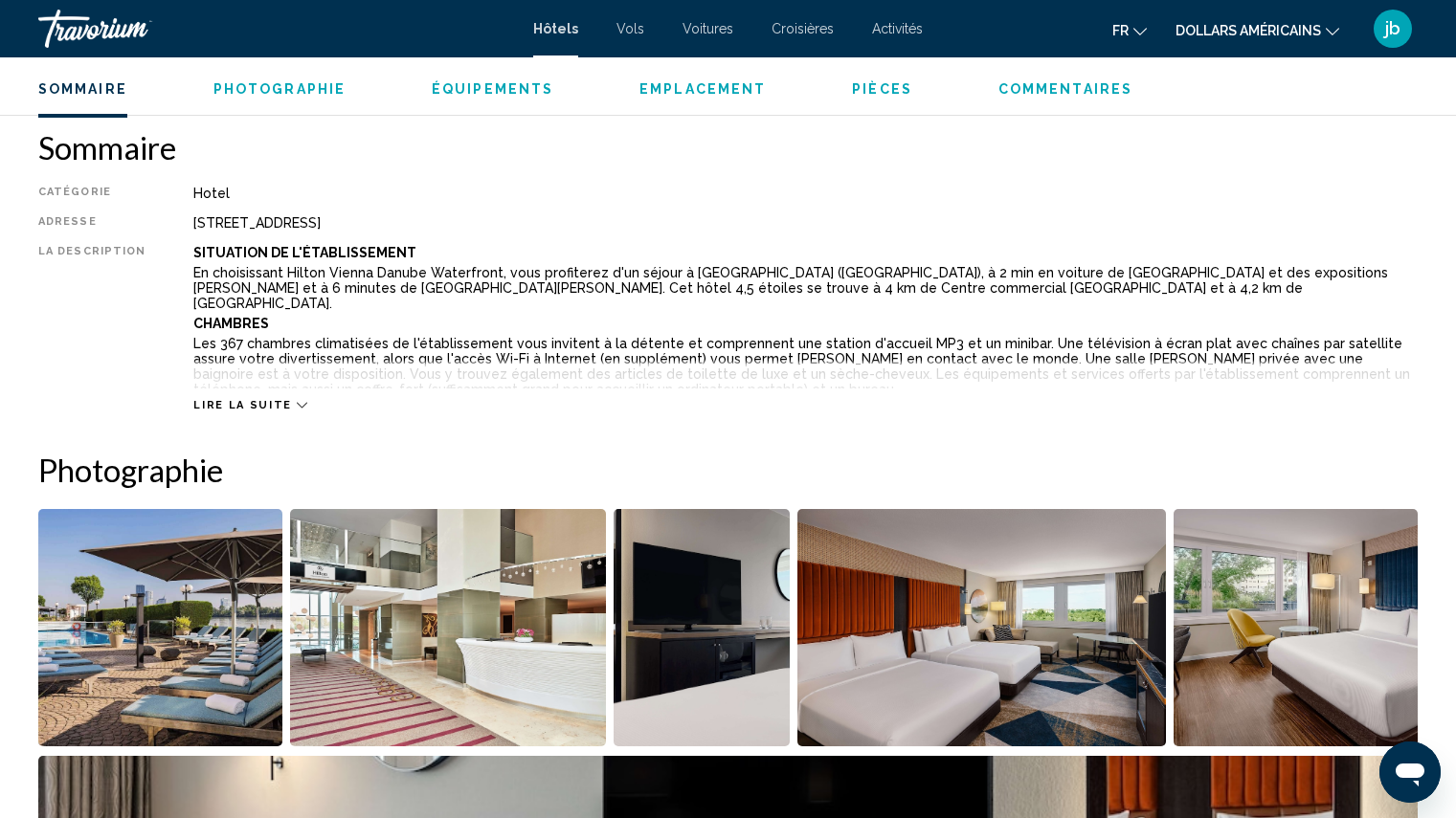
scroll to position [536, 0]
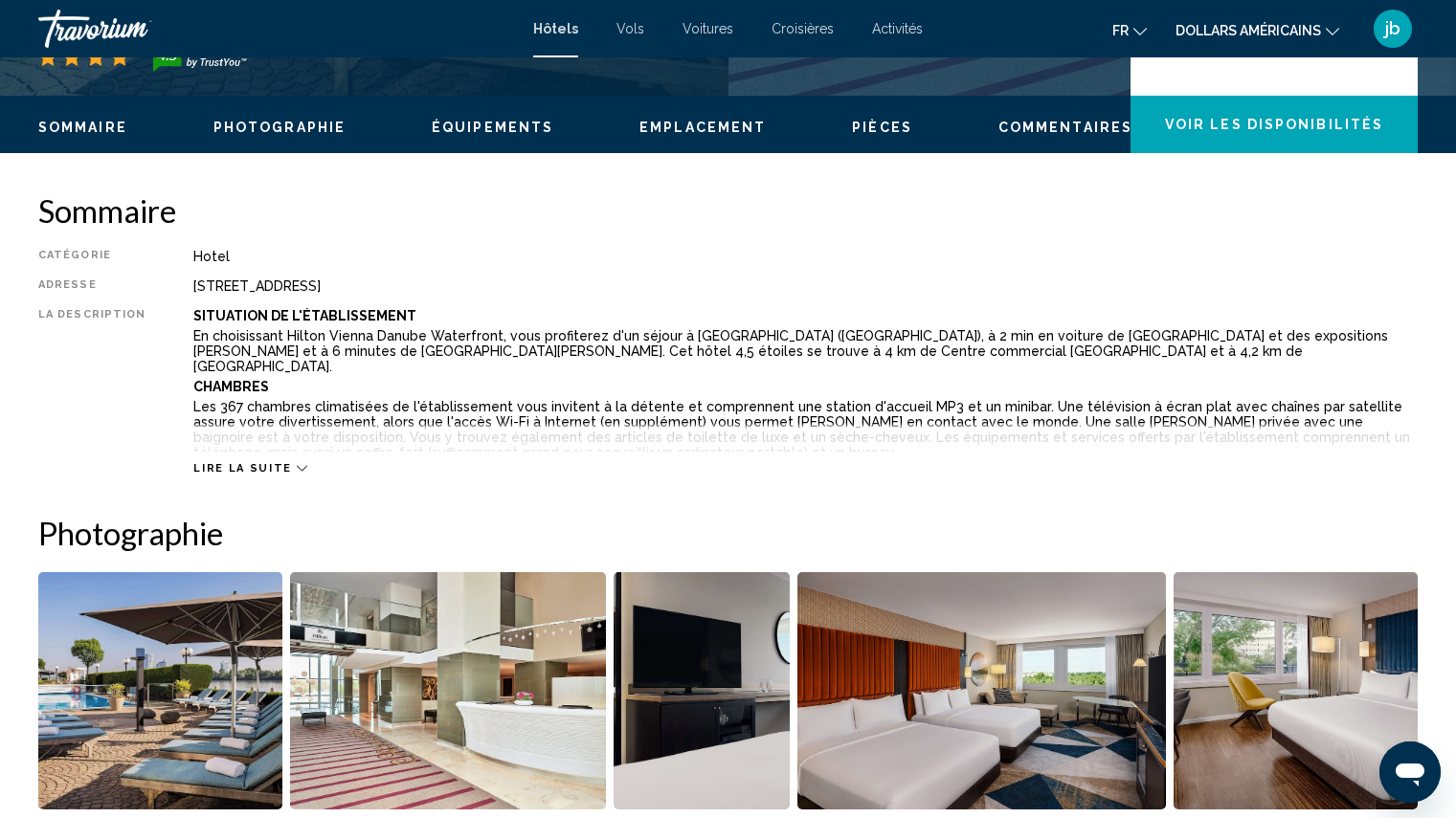
click at [219, 468] on span "Lire la suite" at bounding box center [242, 468] width 98 height 13
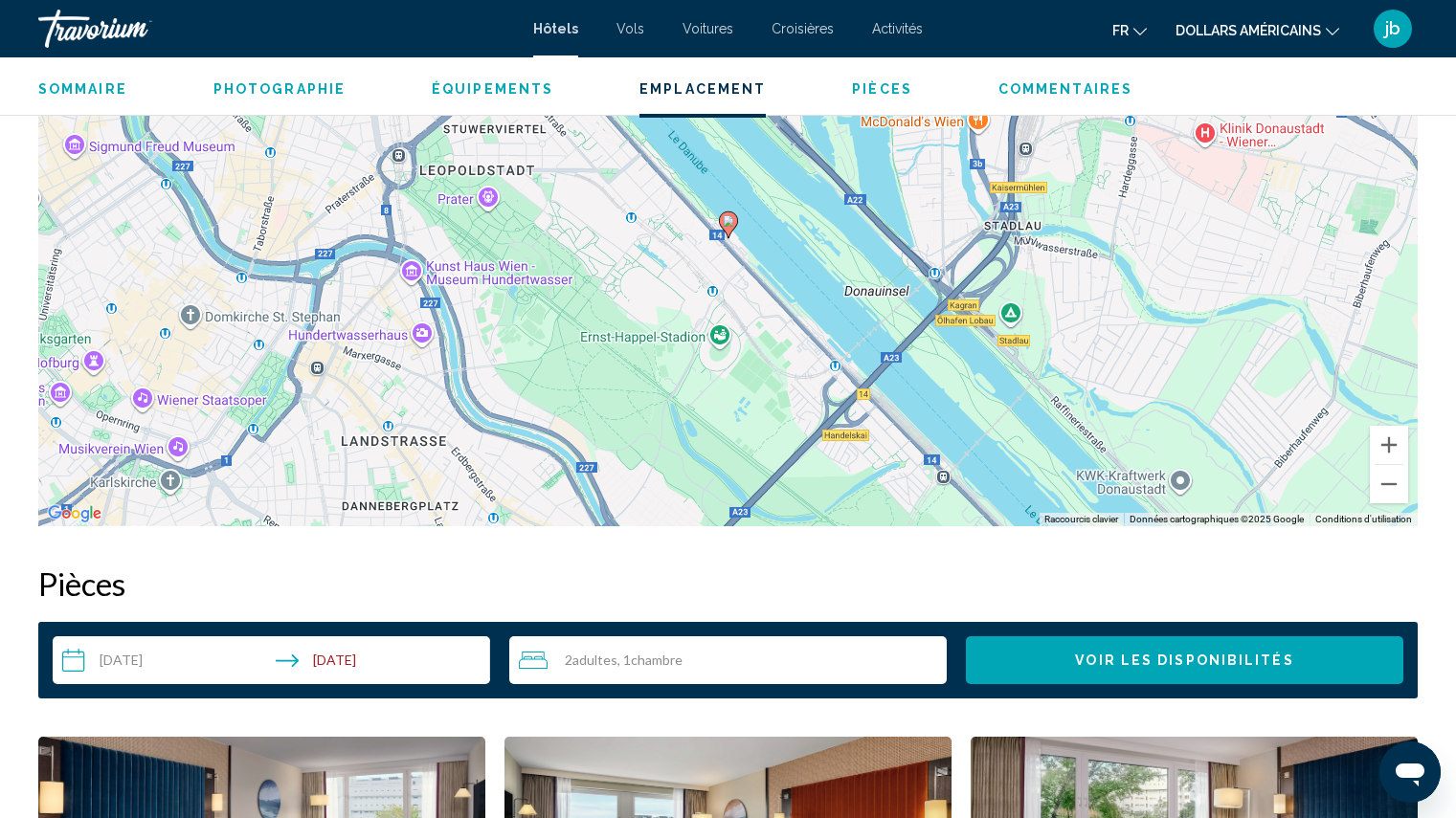
scroll to position [2182, 0]
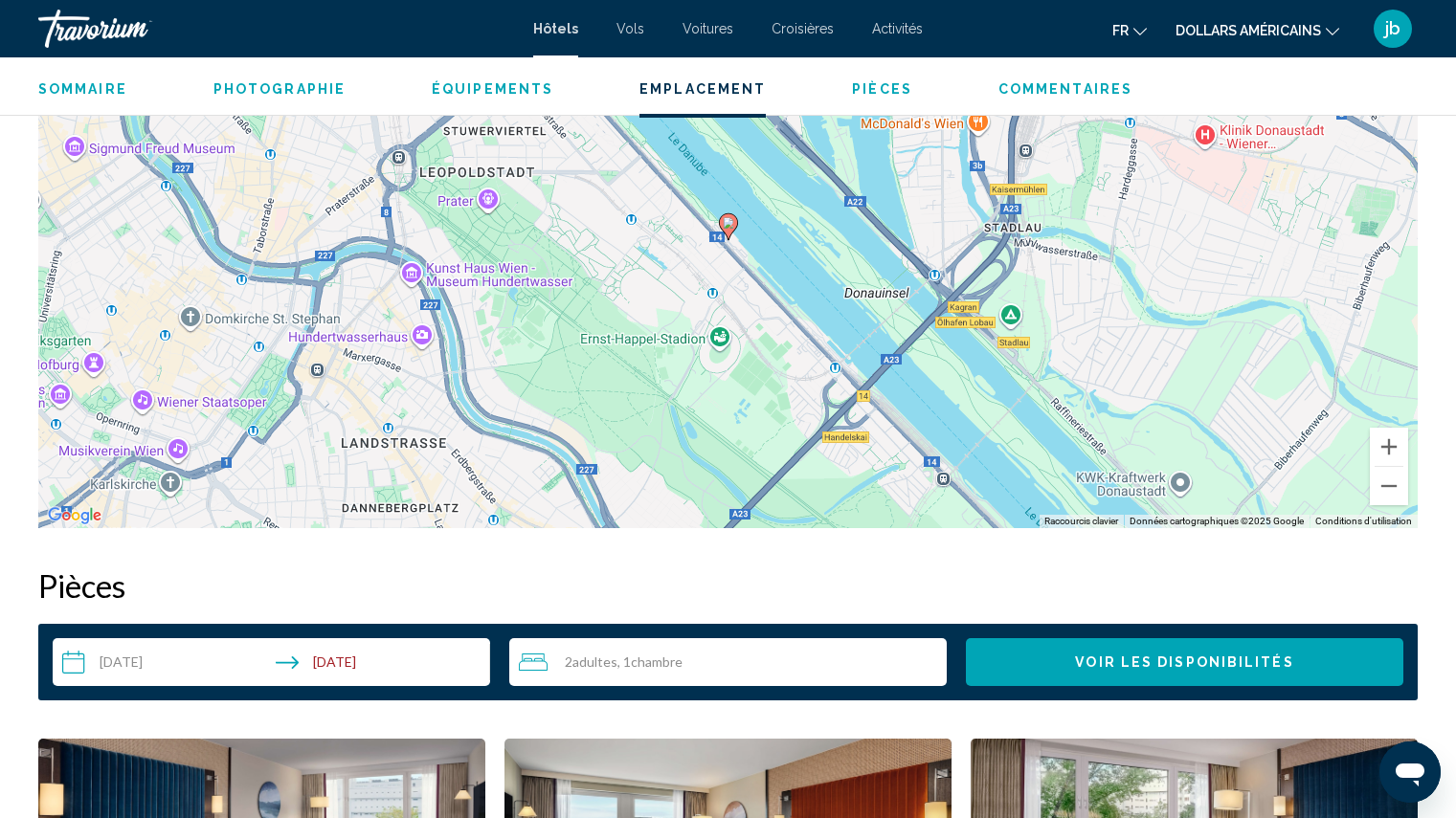
click at [1164, 655] on span "Voir les disponibilités" at bounding box center [1184, 663] width 218 height 16
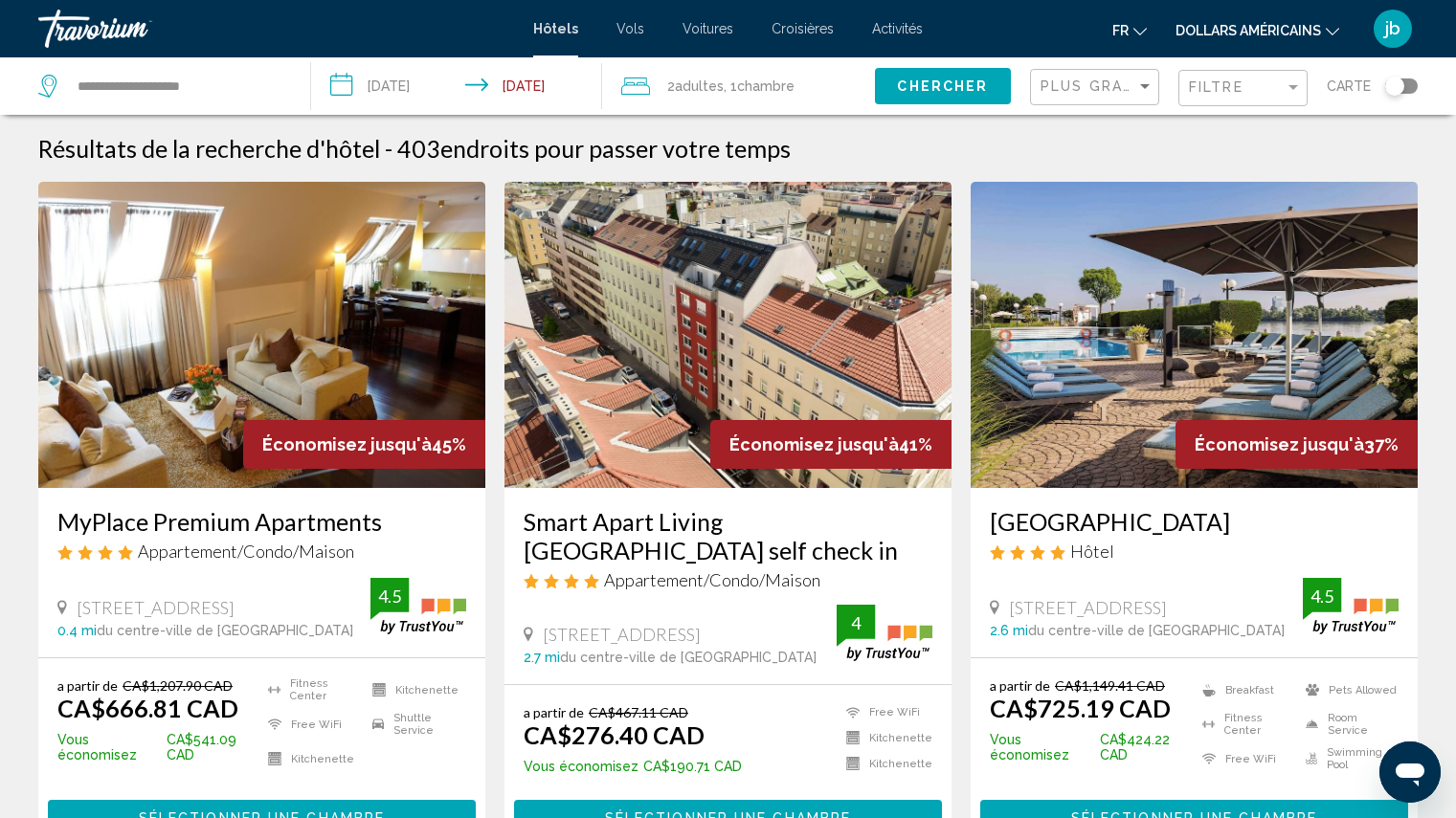
click at [748, 398] on img "Contenu principal" at bounding box center [728, 335] width 447 height 307
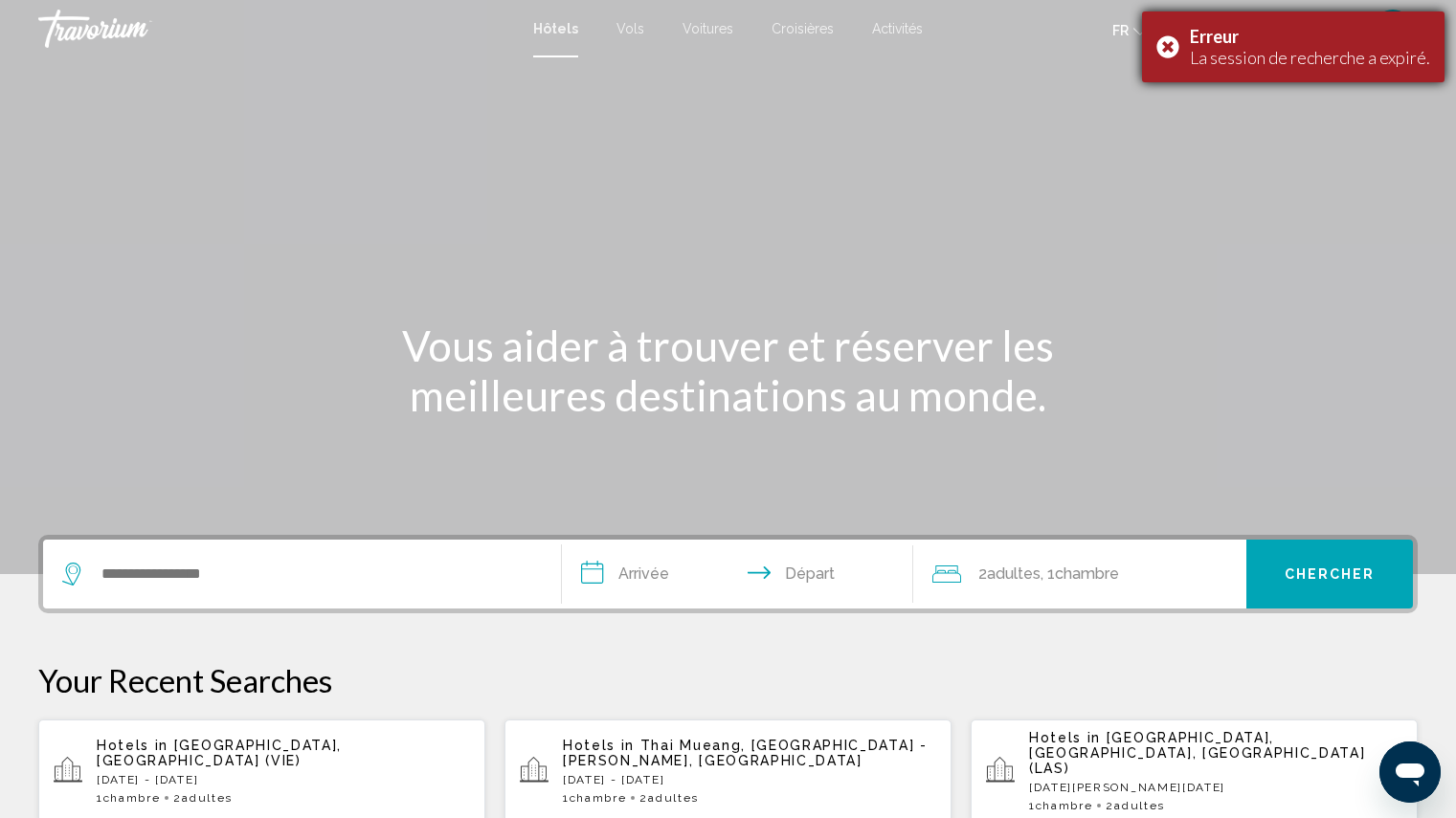
click at [1170, 45] on div "Erreur La session de recherche a expiré." at bounding box center [1292, 47] width 303 height 71
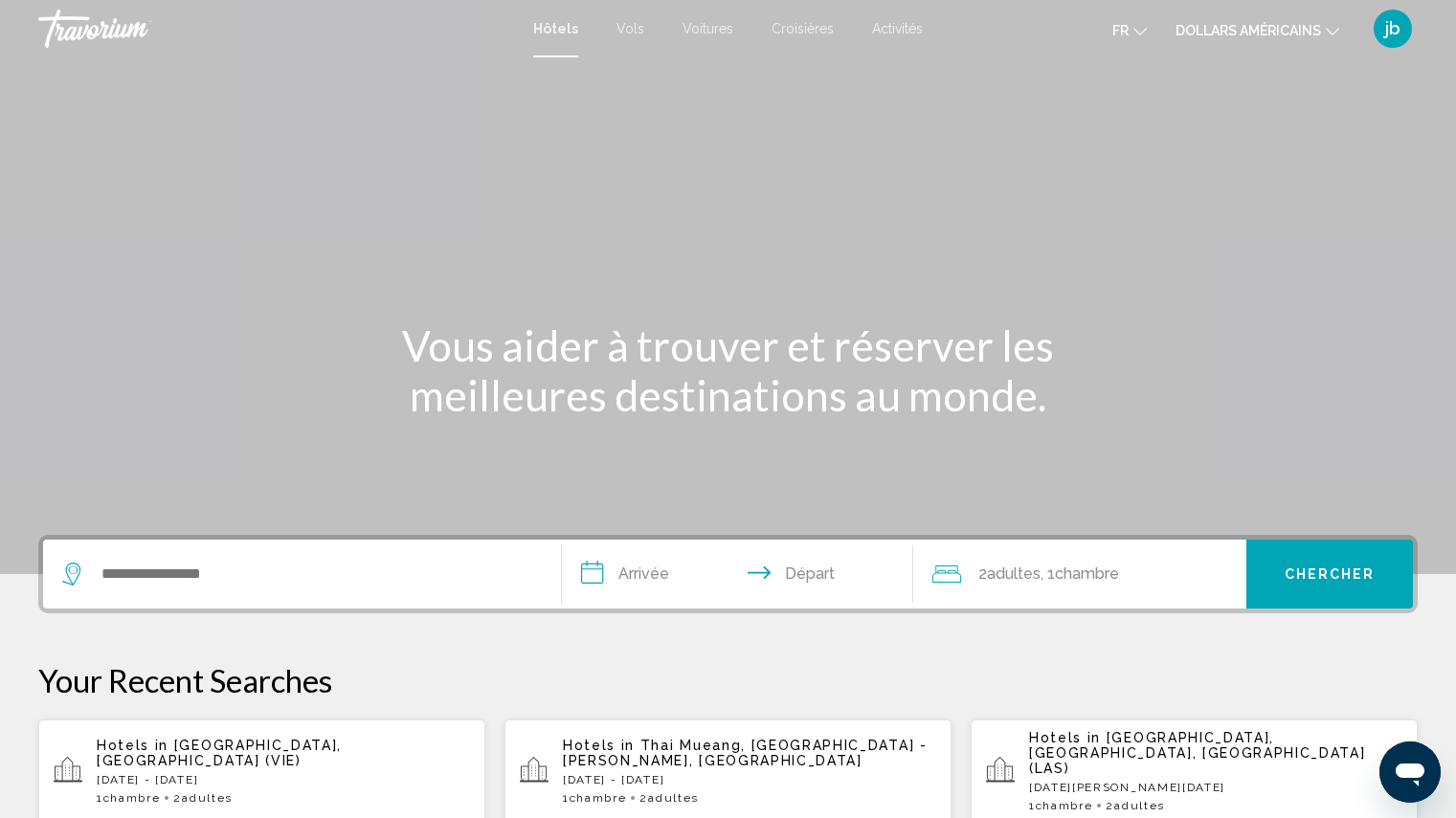
click at [241, 594] on div "Search widget" at bounding box center [301, 574] width 479 height 69
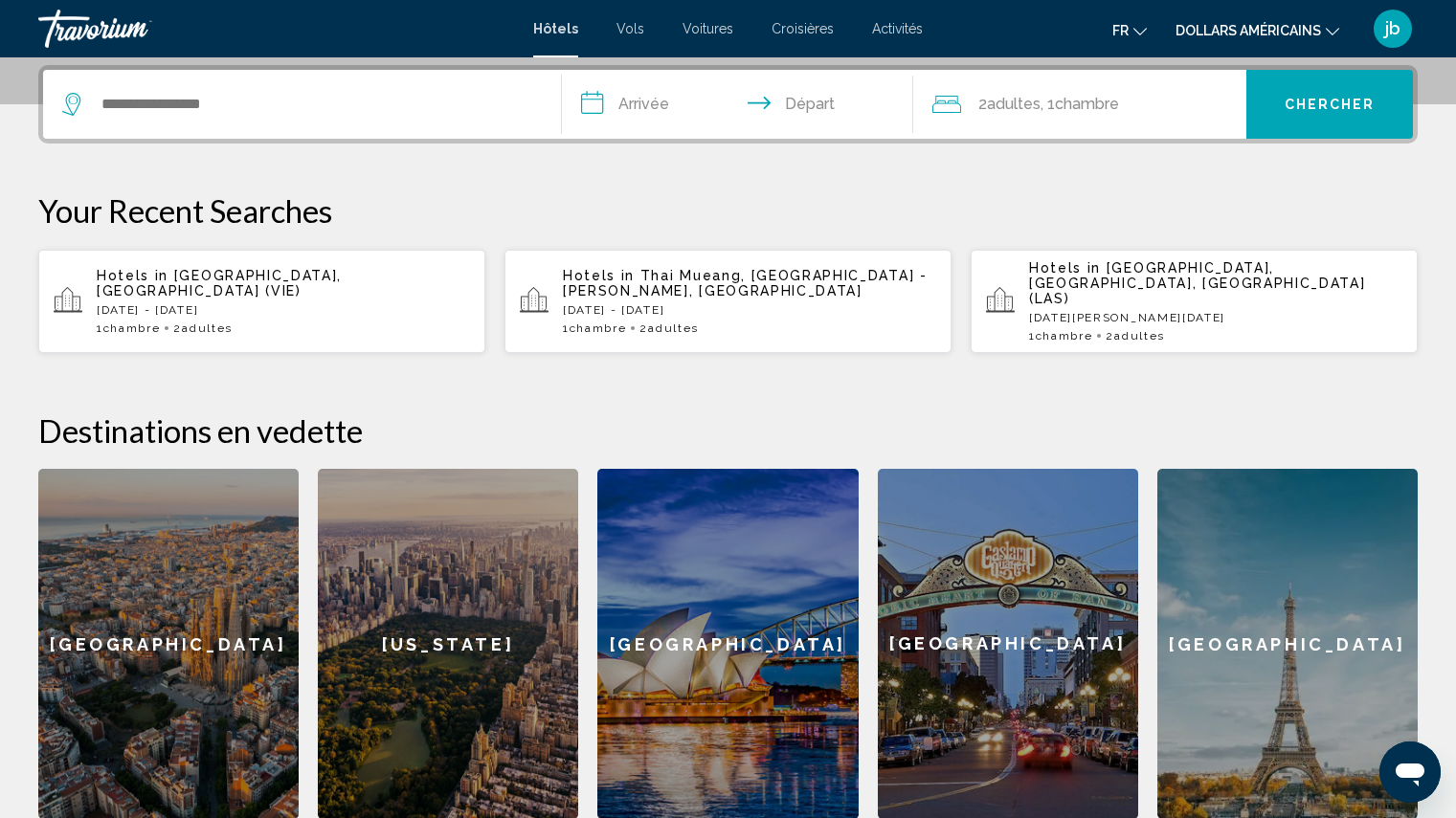
scroll to position [473, 0]
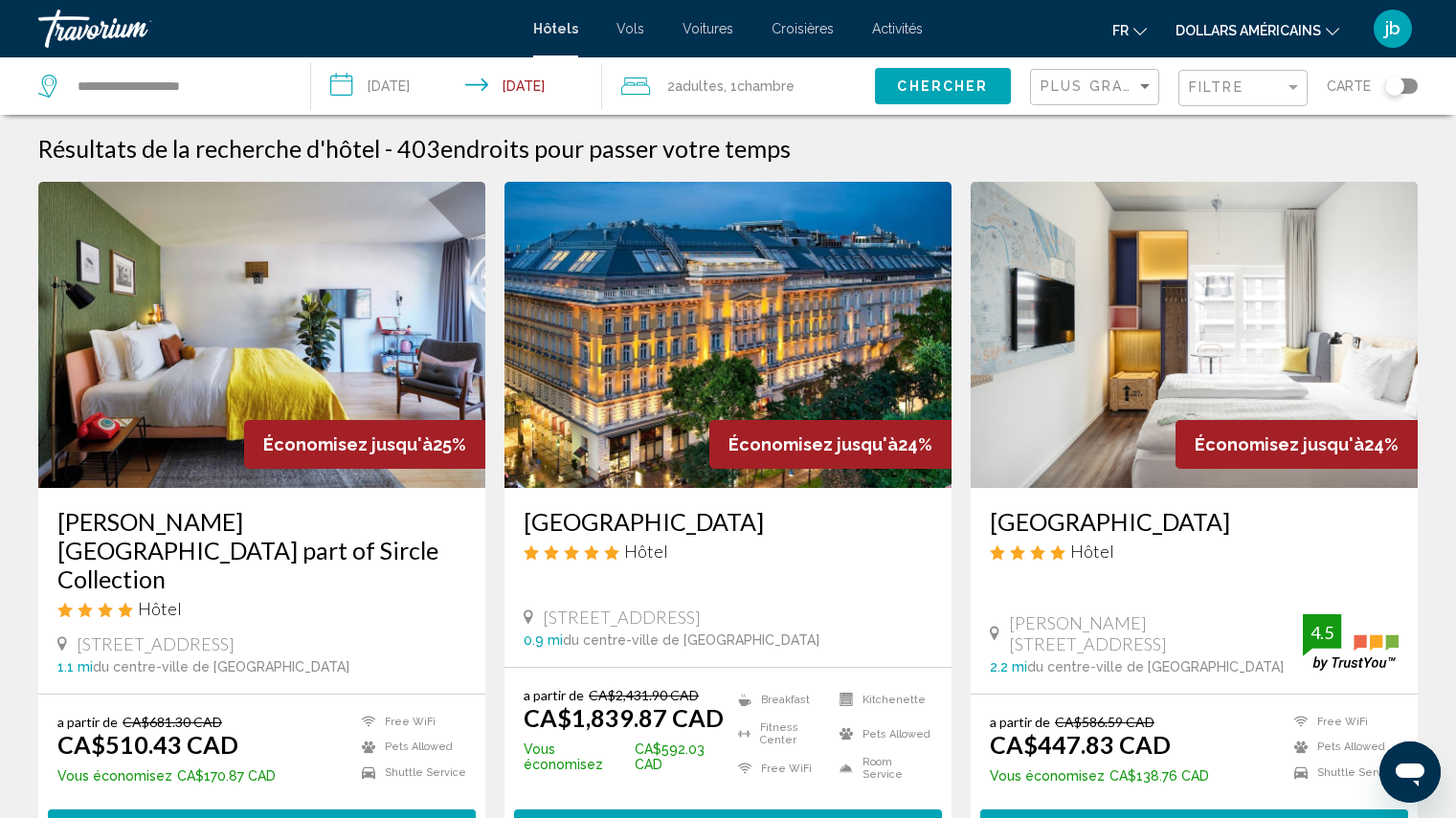
click at [284, 385] on img "Contenu principal" at bounding box center [262, 335] width 447 height 307
